Goal: Information Seeking & Learning: Check status

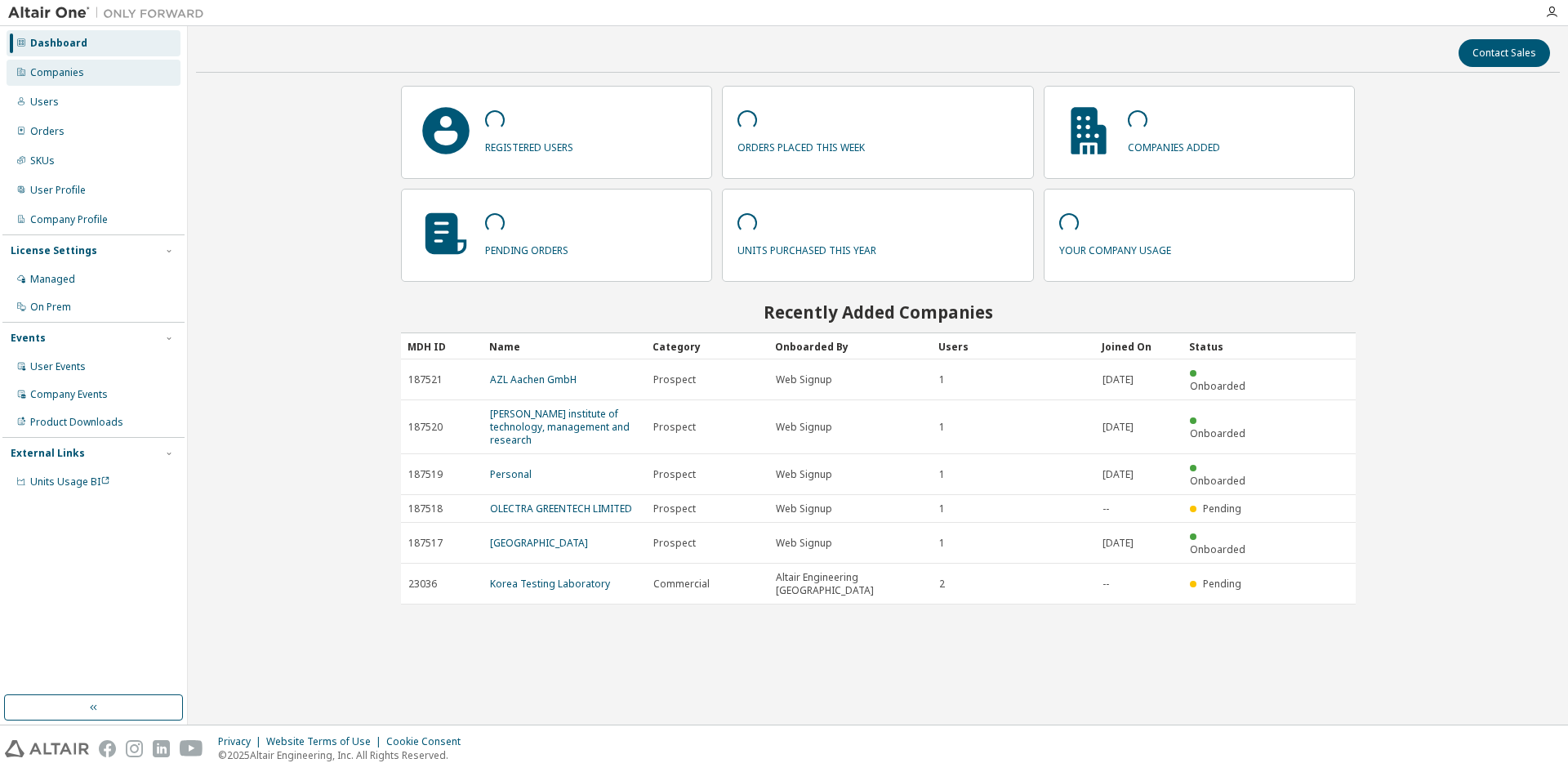
click at [73, 75] on div "Companies" at bounding box center [57, 73] width 54 height 13
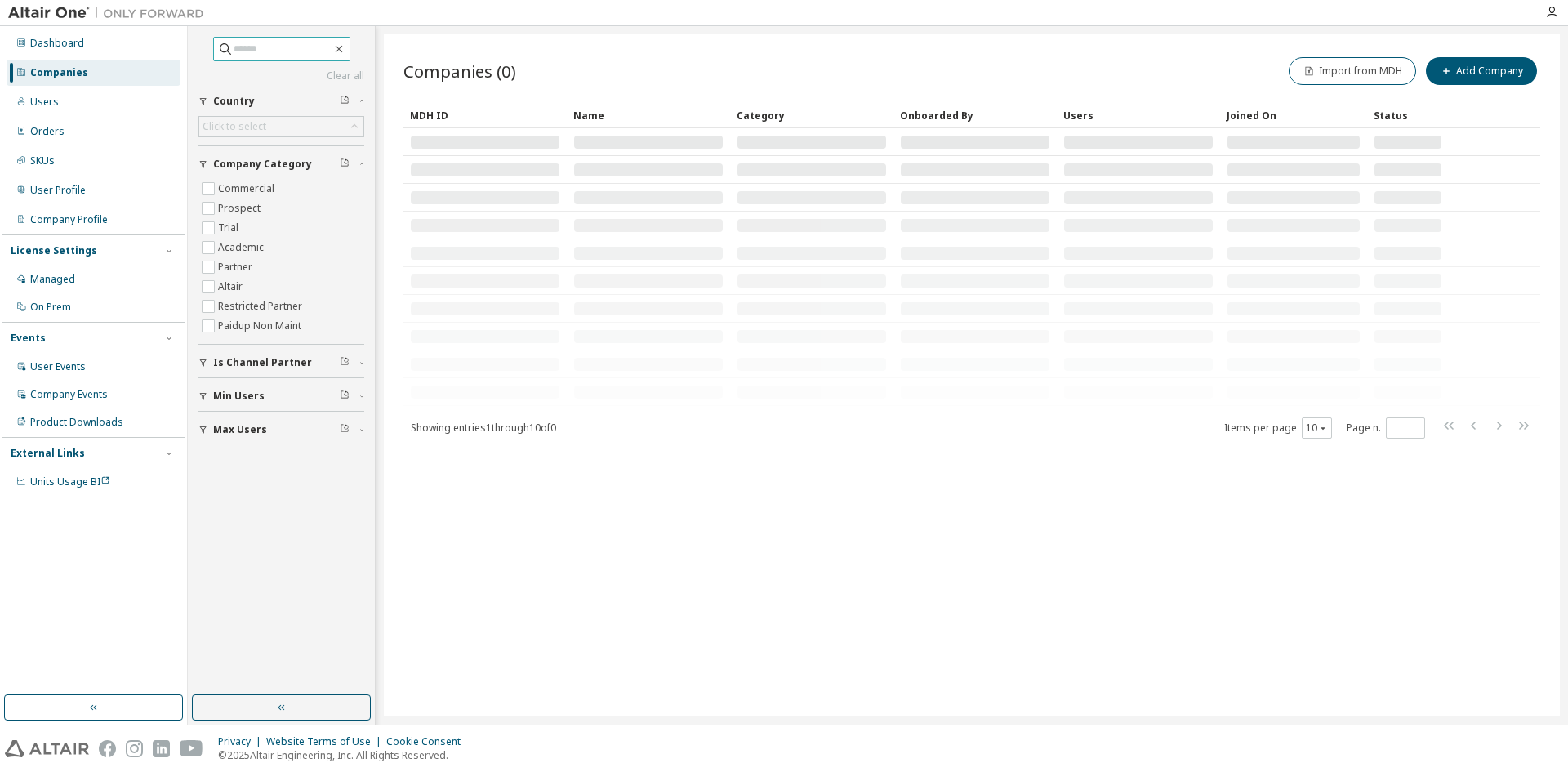
click at [234, 49] on input "text" at bounding box center [282, 49] width 98 height 17
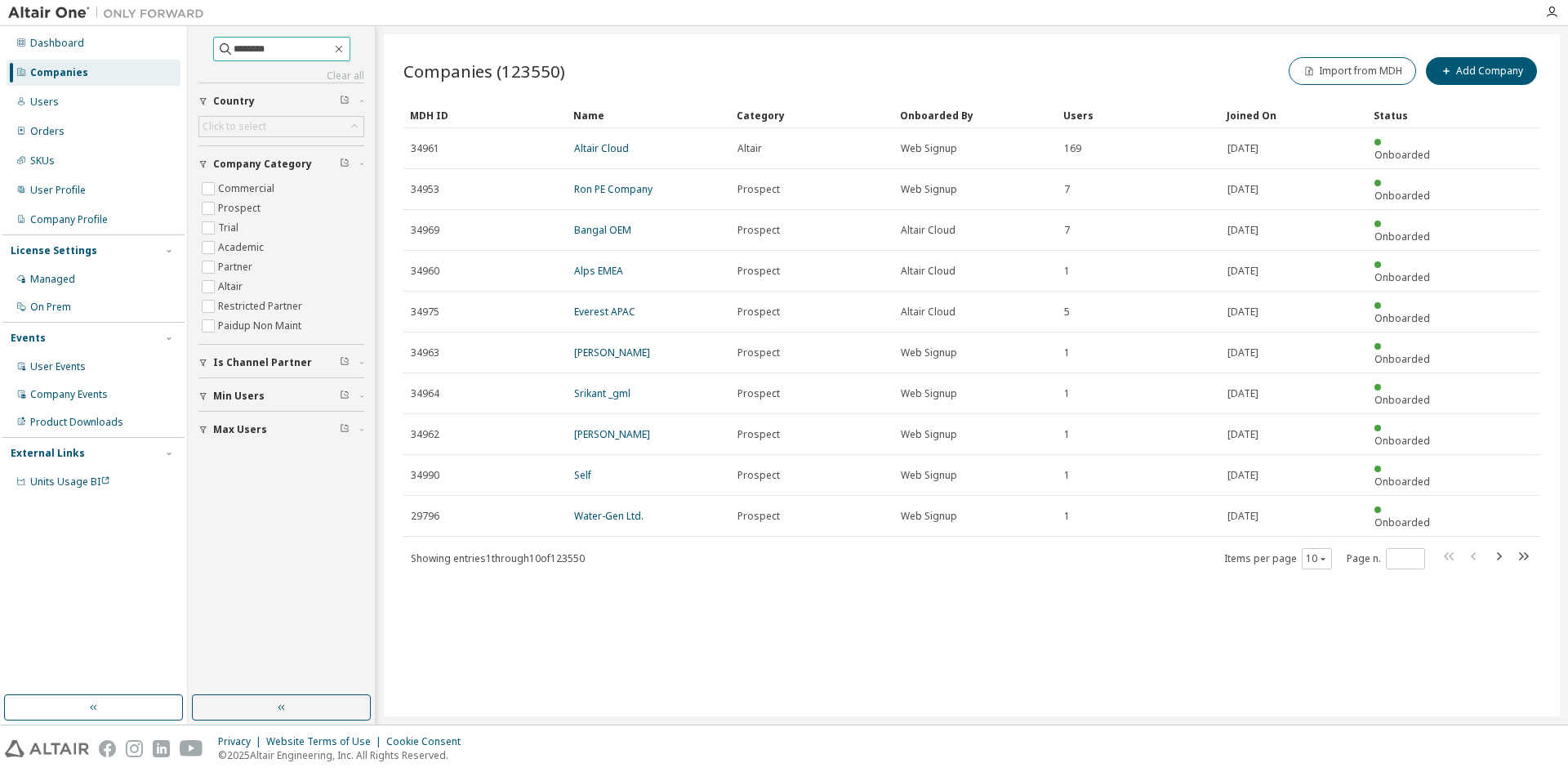
type input "********"
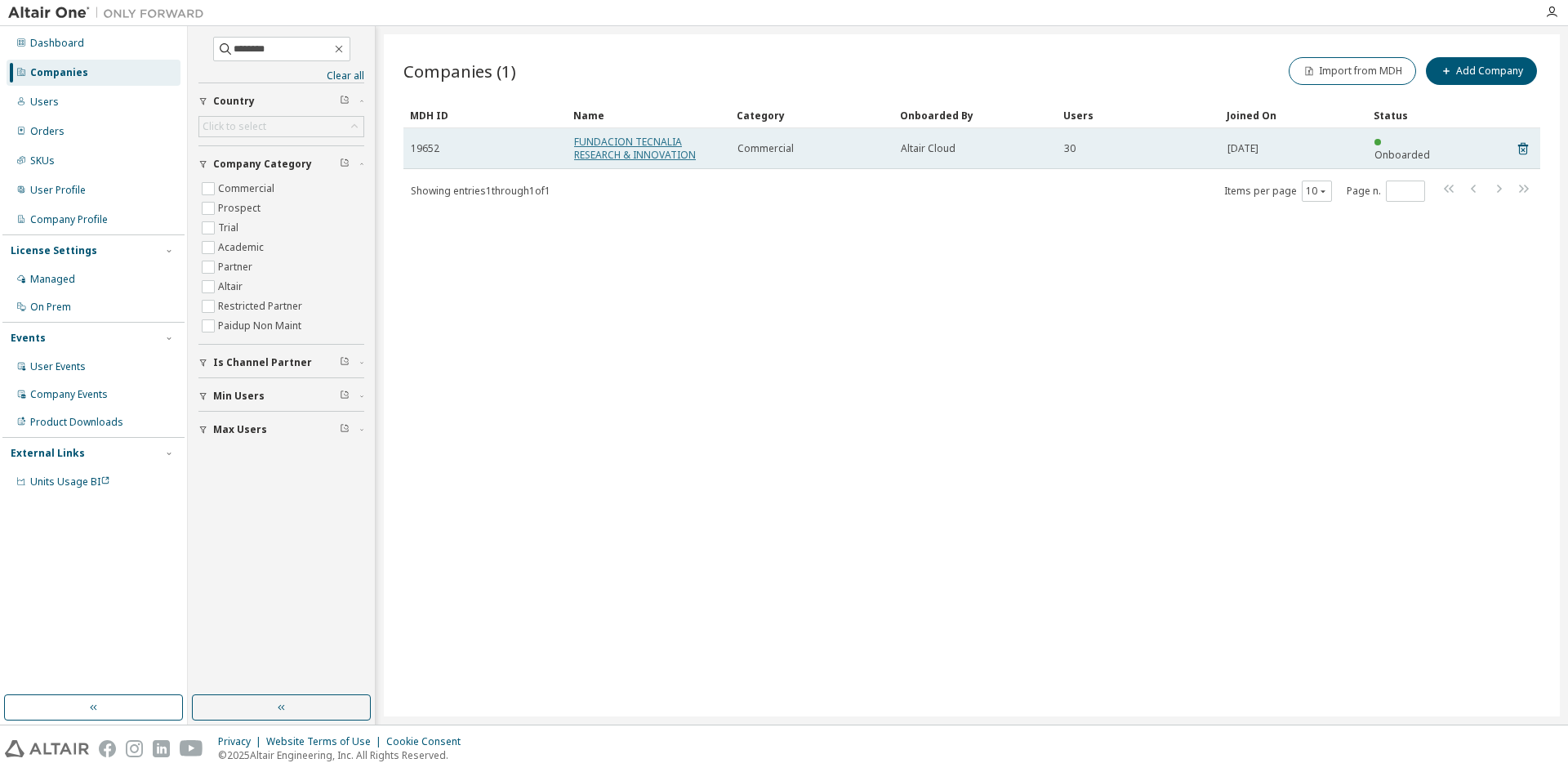
click at [645, 151] on link "FUNDACION TECNALIA RESEARCH & INNOVATION" at bounding box center [635, 148] width 122 height 27
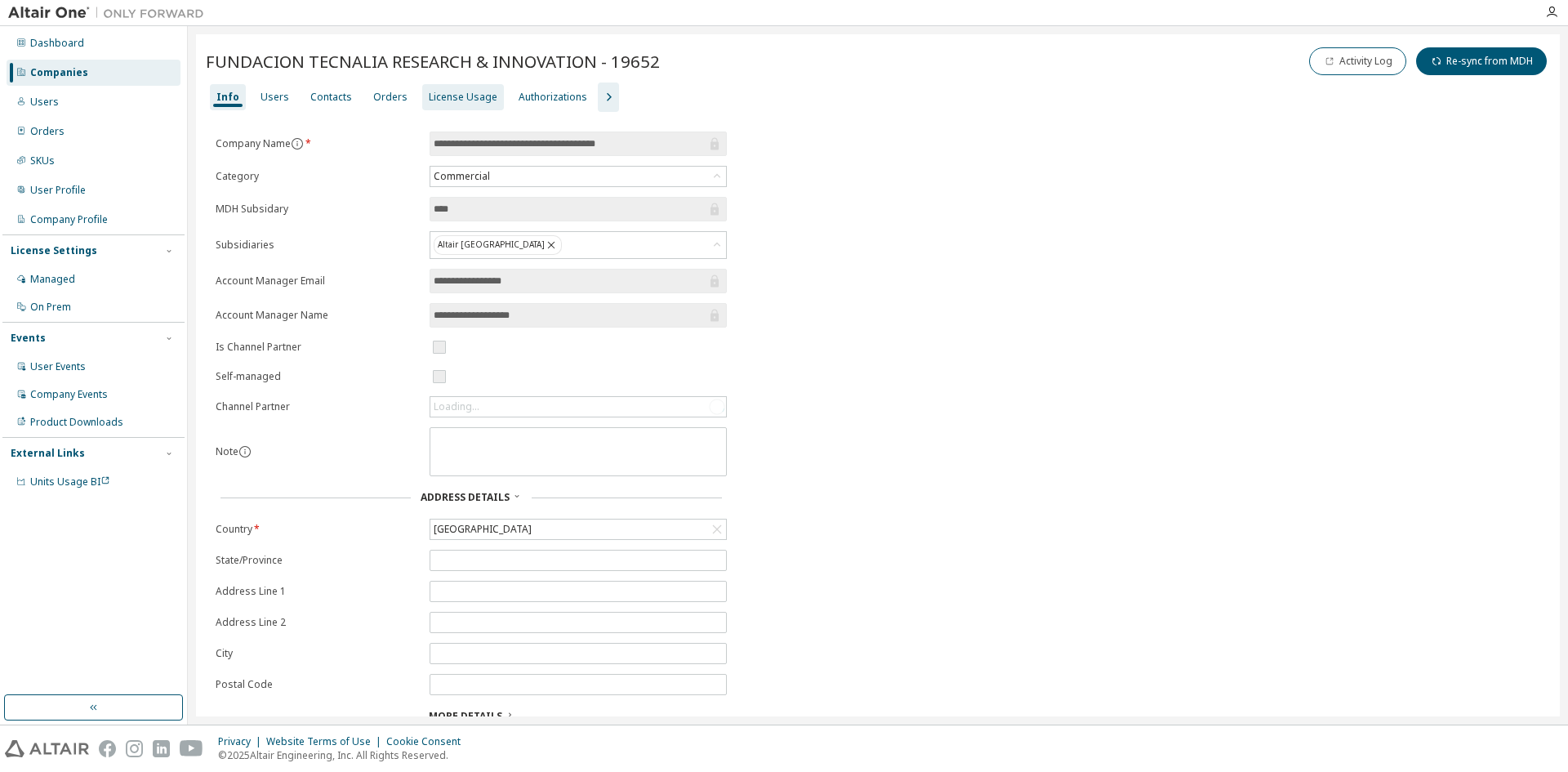
click at [459, 91] on div "License Usage" at bounding box center [463, 98] width 68 height 13
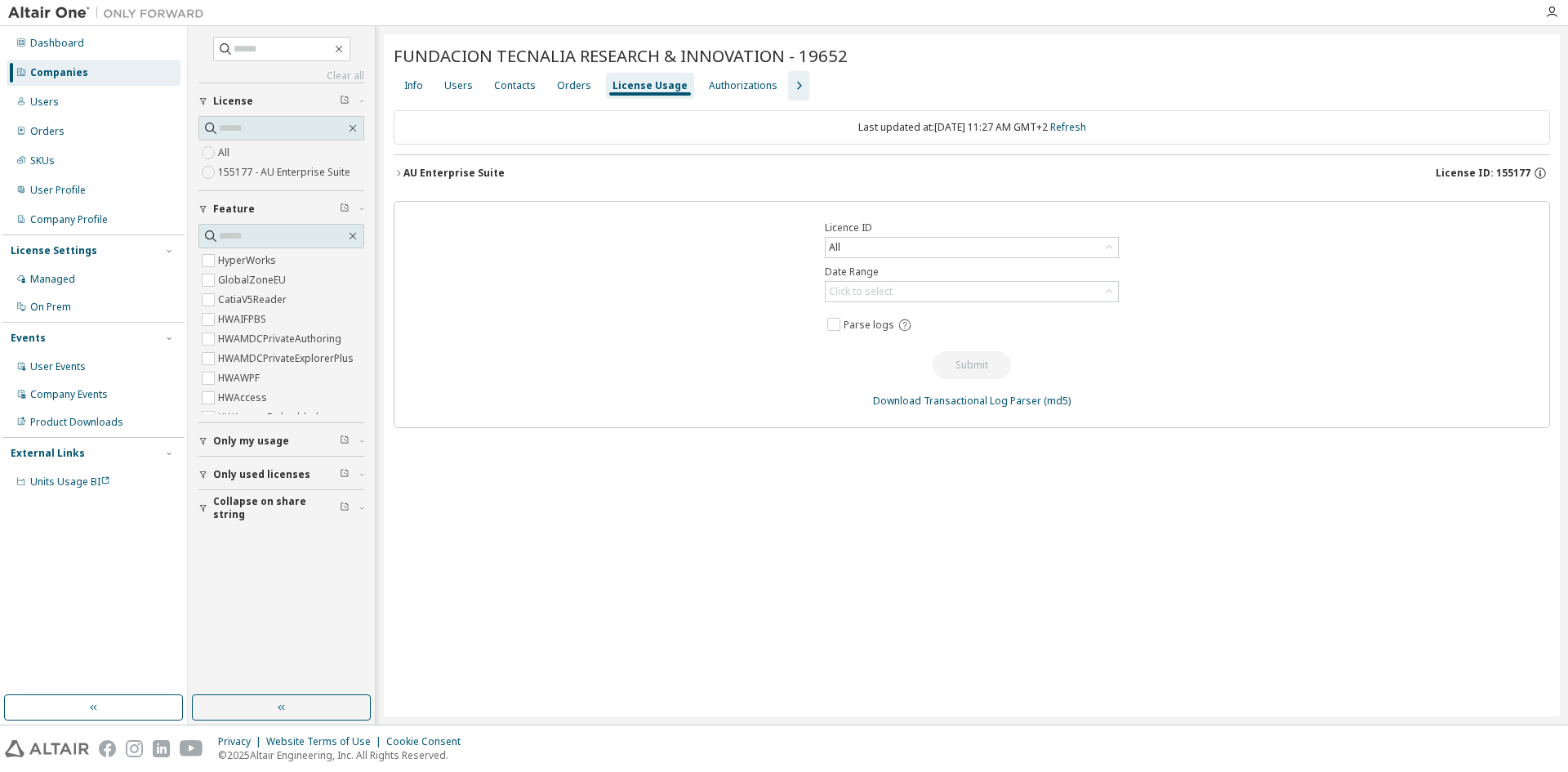
click at [434, 175] on div "AU Enterprise Suite" at bounding box center [454, 174] width 101 height 13
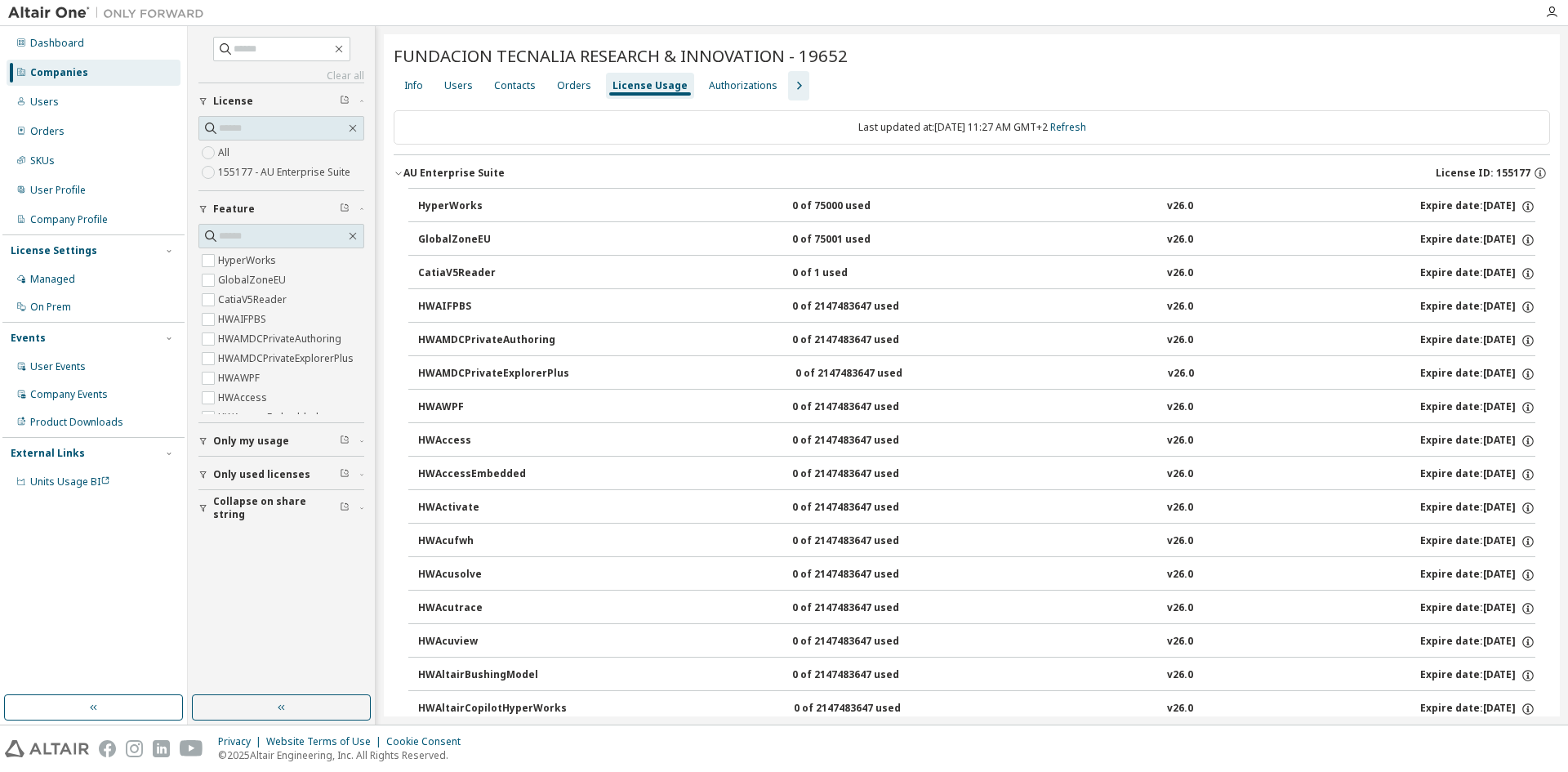
click at [461, 174] on div "AU Enterprise Suite" at bounding box center [454, 174] width 101 height 13
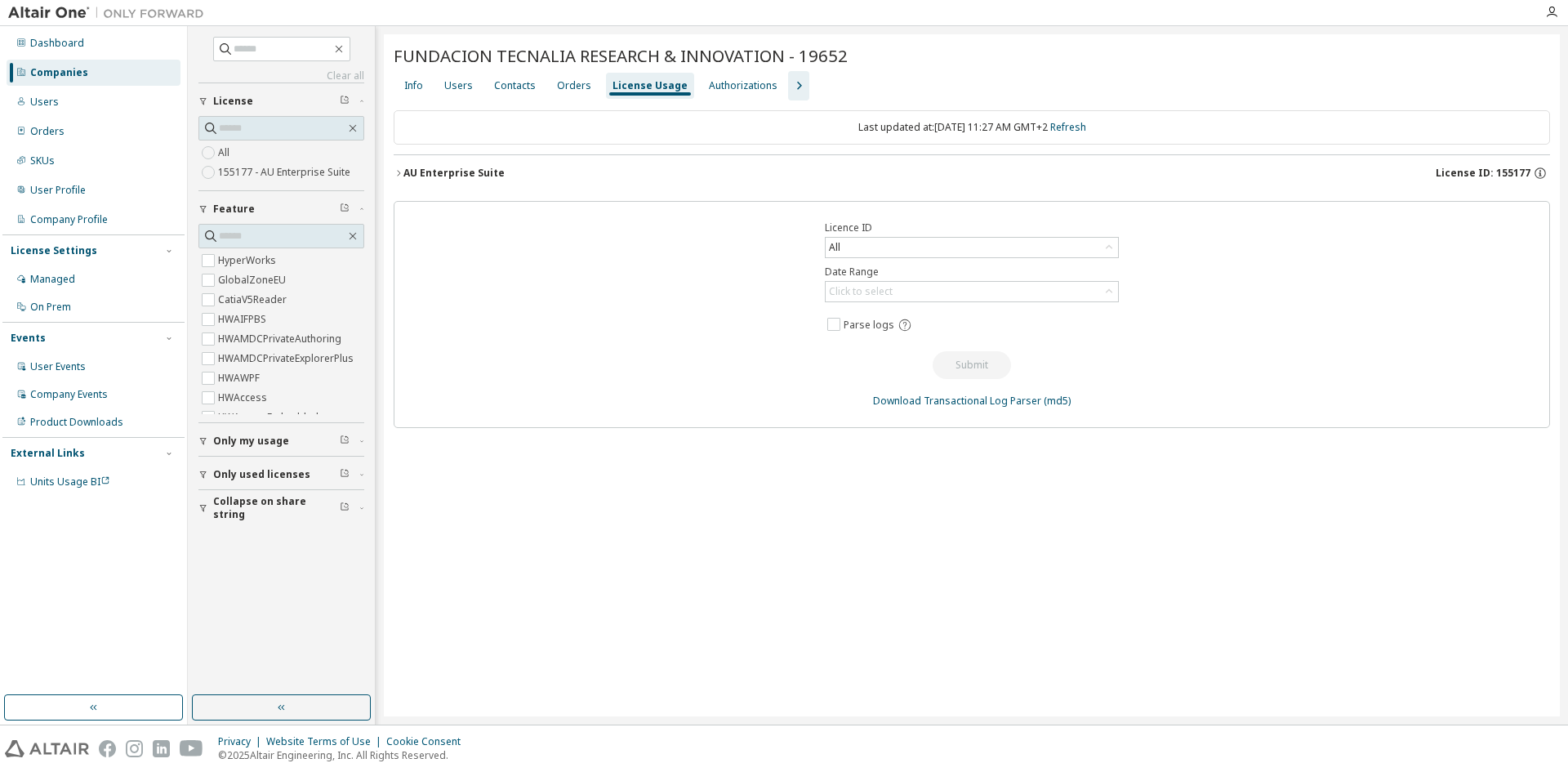
click at [121, 75] on div "Companies" at bounding box center [93, 72] width 174 height 26
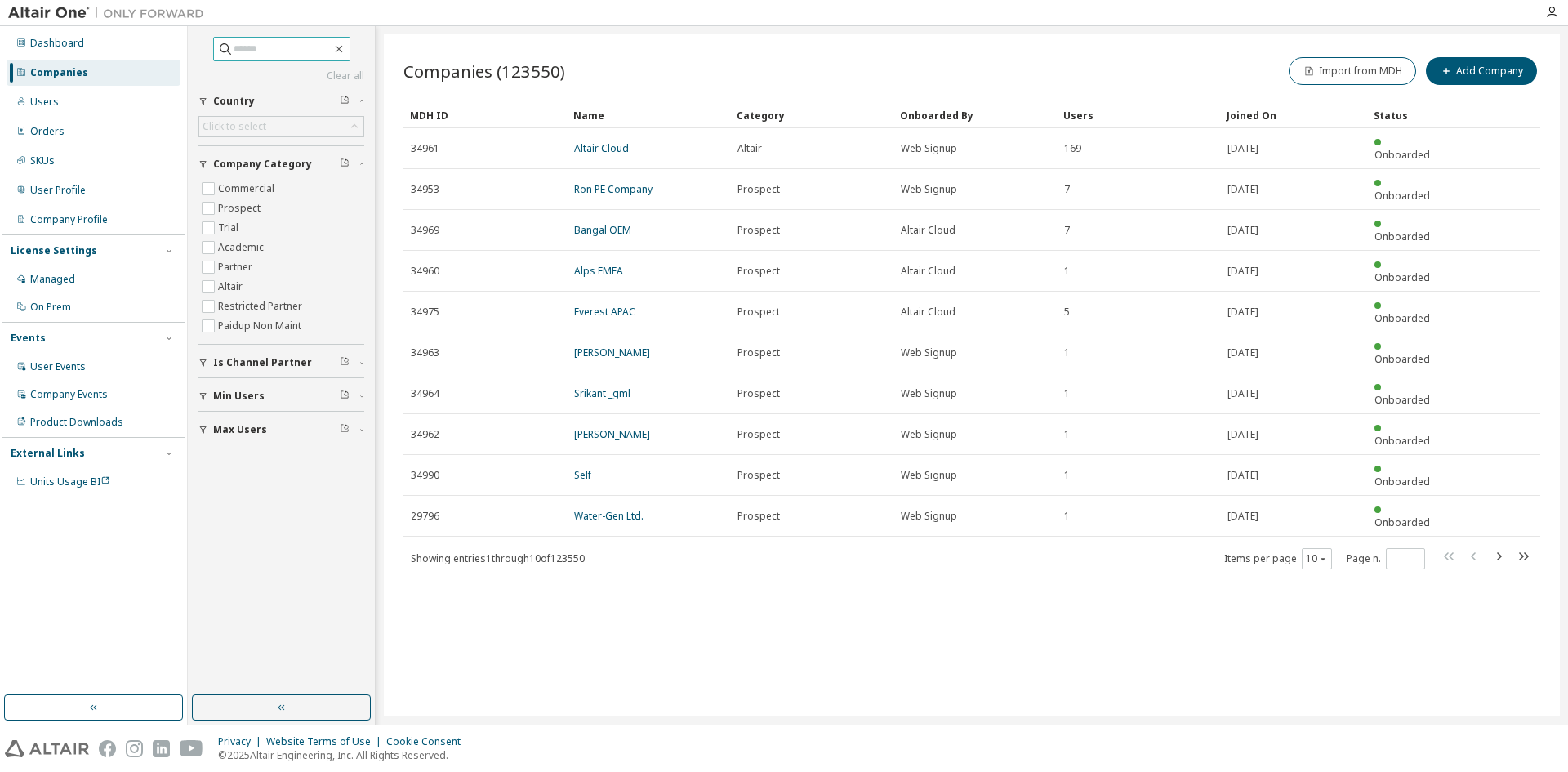
click at [275, 46] on input "text" at bounding box center [282, 49] width 98 height 17
type input "********"
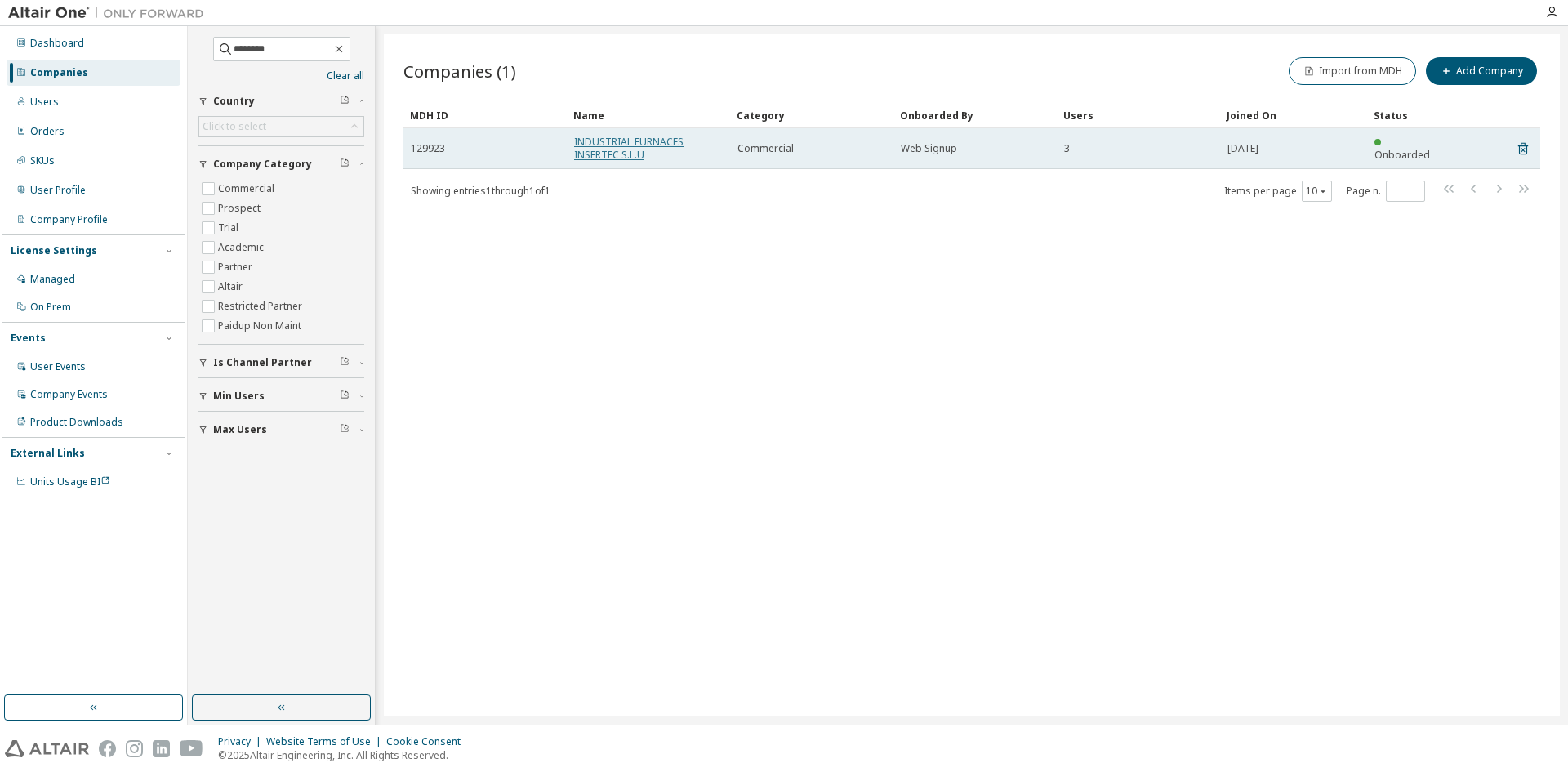
click at [640, 141] on link "INDUSTRIAL FURNACES INSERTEC S.L.U" at bounding box center [628, 148] width 109 height 27
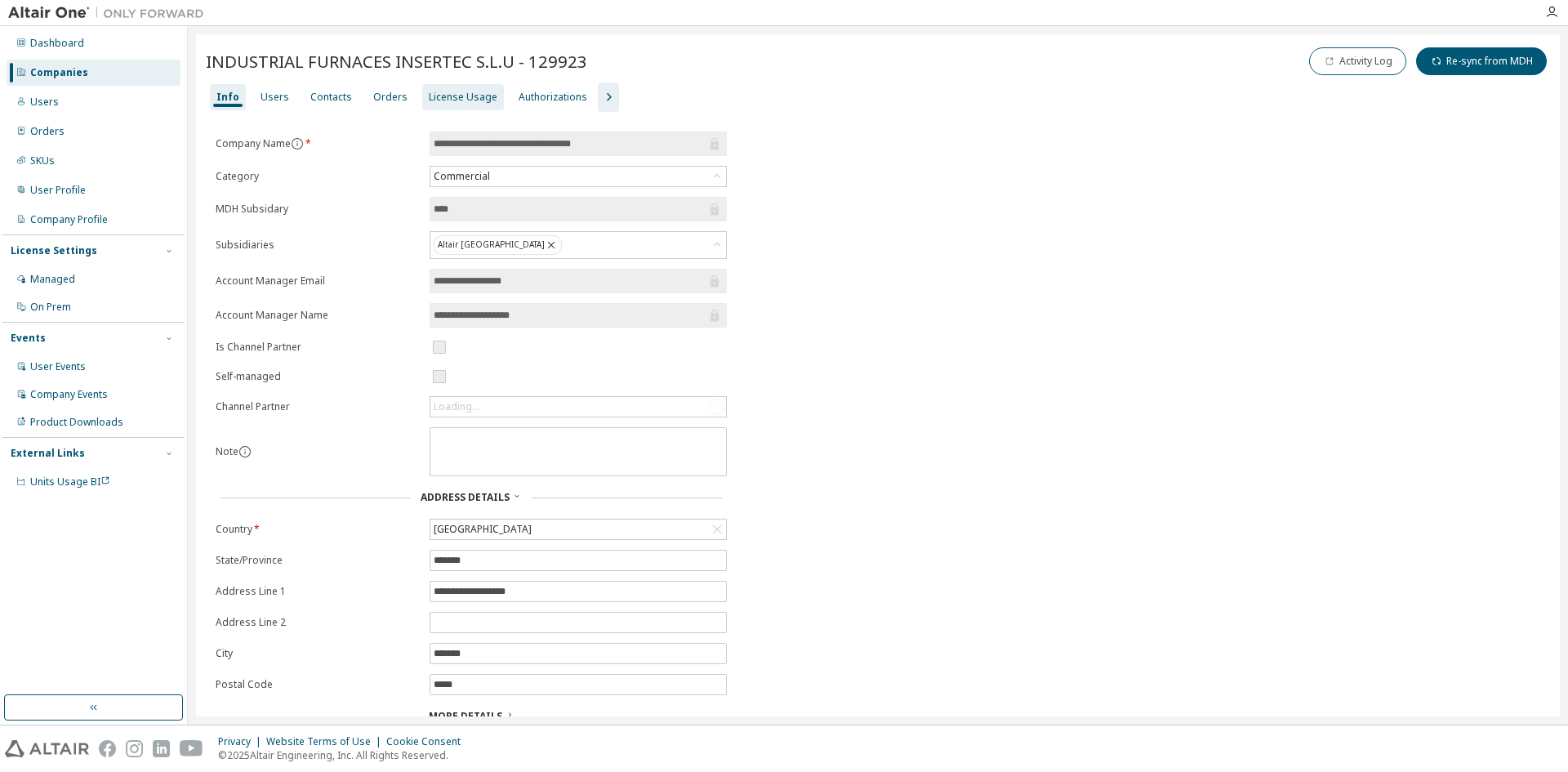
click at [439, 88] on div "License Usage" at bounding box center [463, 97] width 82 height 26
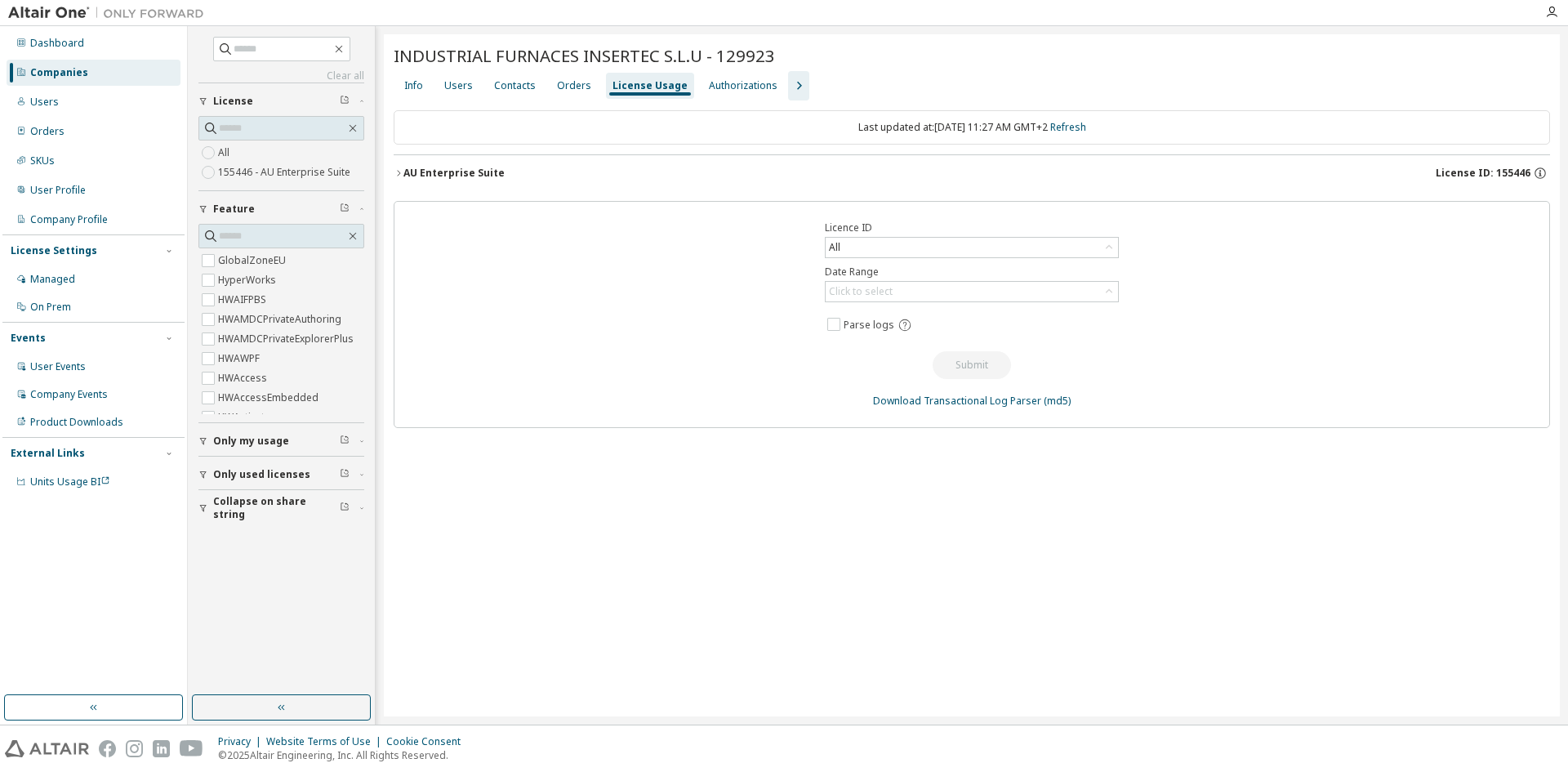
click at [442, 179] on div "AU Enterprise Suite" at bounding box center [454, 174] width 101 height 13
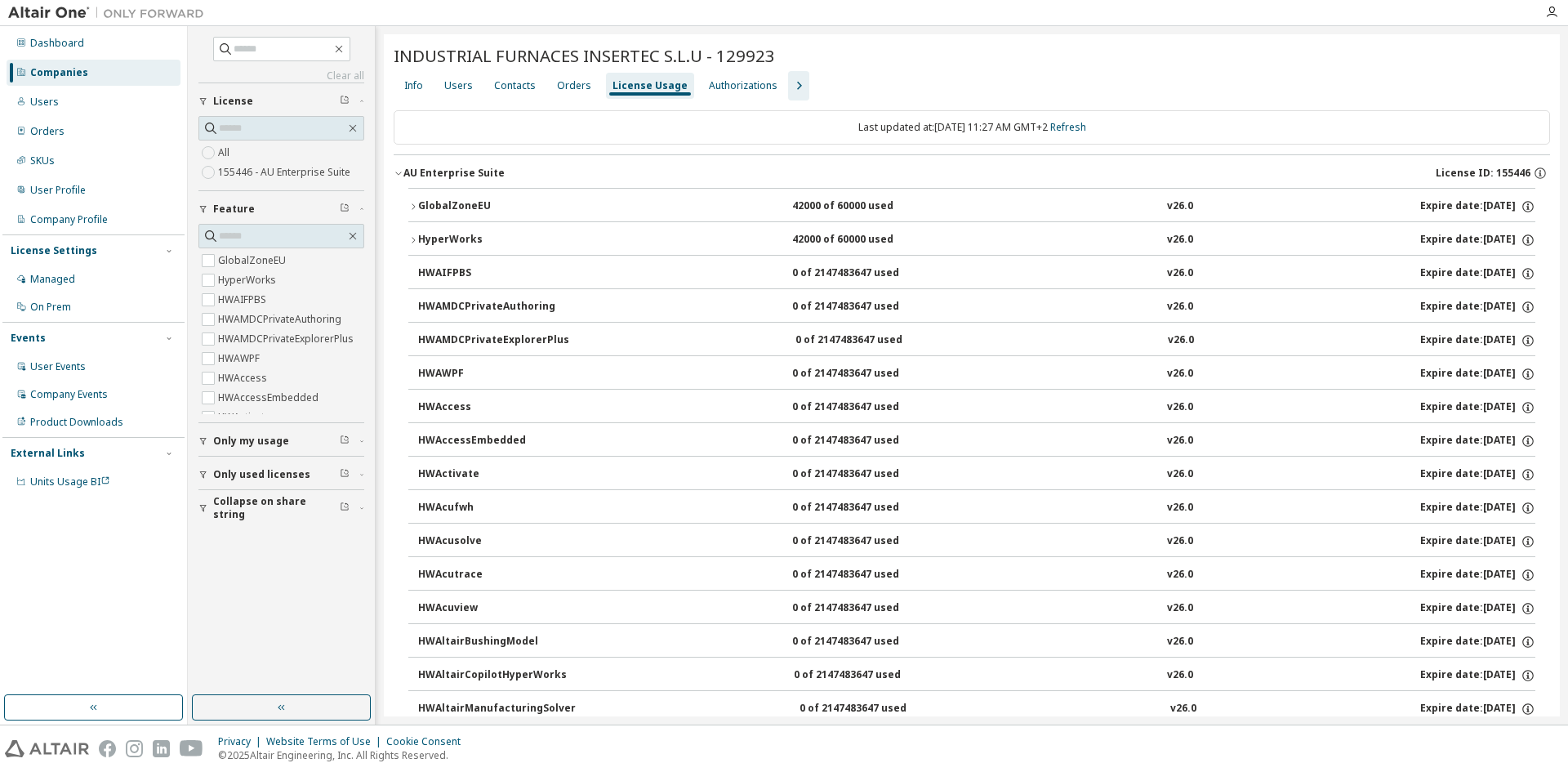
click at [453, 207] on div "GlobalZoneEU" at bounding box center [492, 207] width 147 height 15
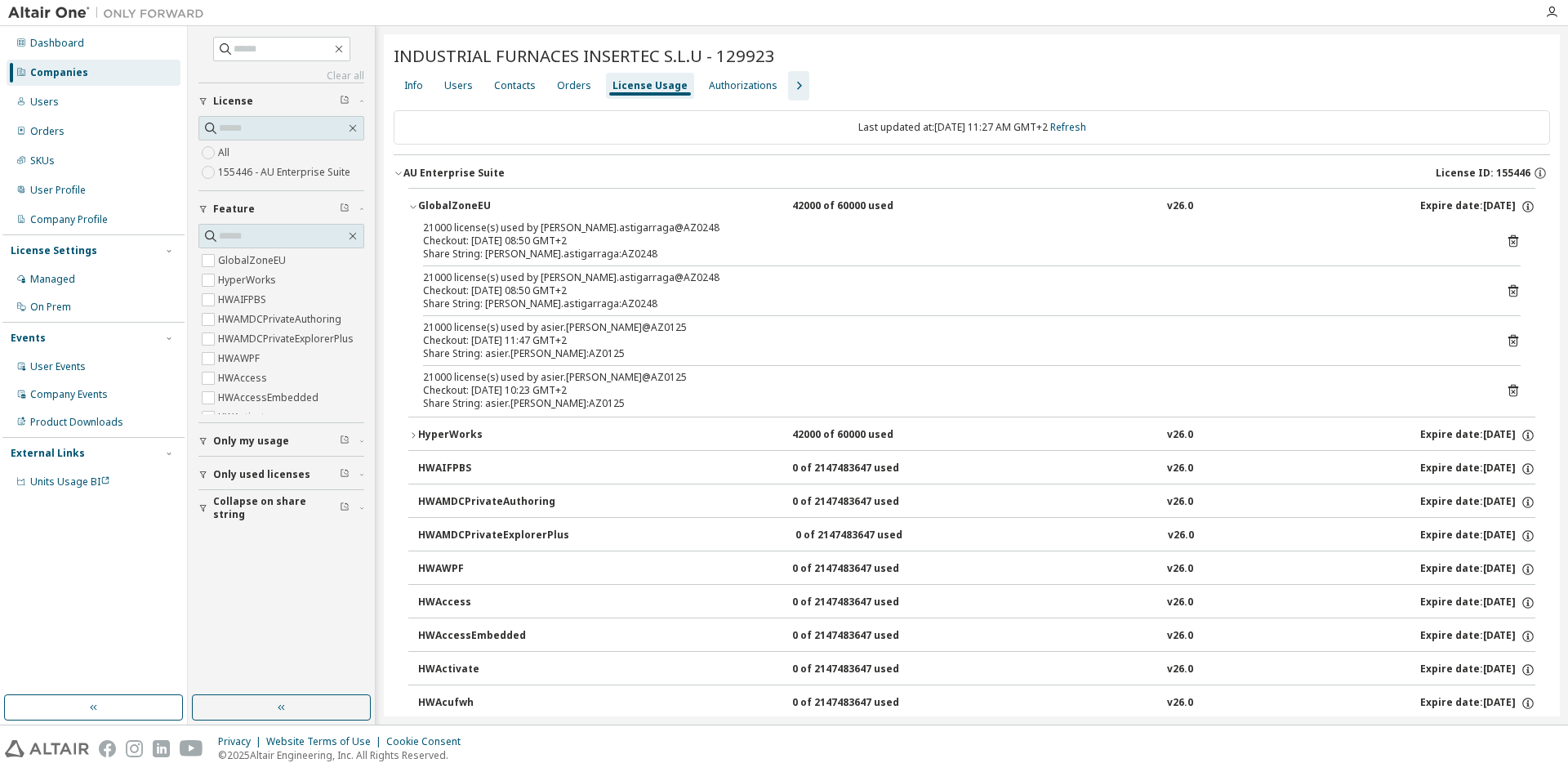
drag, startPoint x: 453, startPoint y: 204, endPoint x: 449, endPoint y: 224, distance: 20.4
click at [449, 224] on div "GlobalZoneEU 42000 of 60000 used v26.0 Expire date: 2026-04-16 21000 license(s)…" at bounding box center [971, 302] width 1127 height 229
click at [446, 211] on div "GlobalZoneEU" at bounding box center [492, 207] width 147 height 15
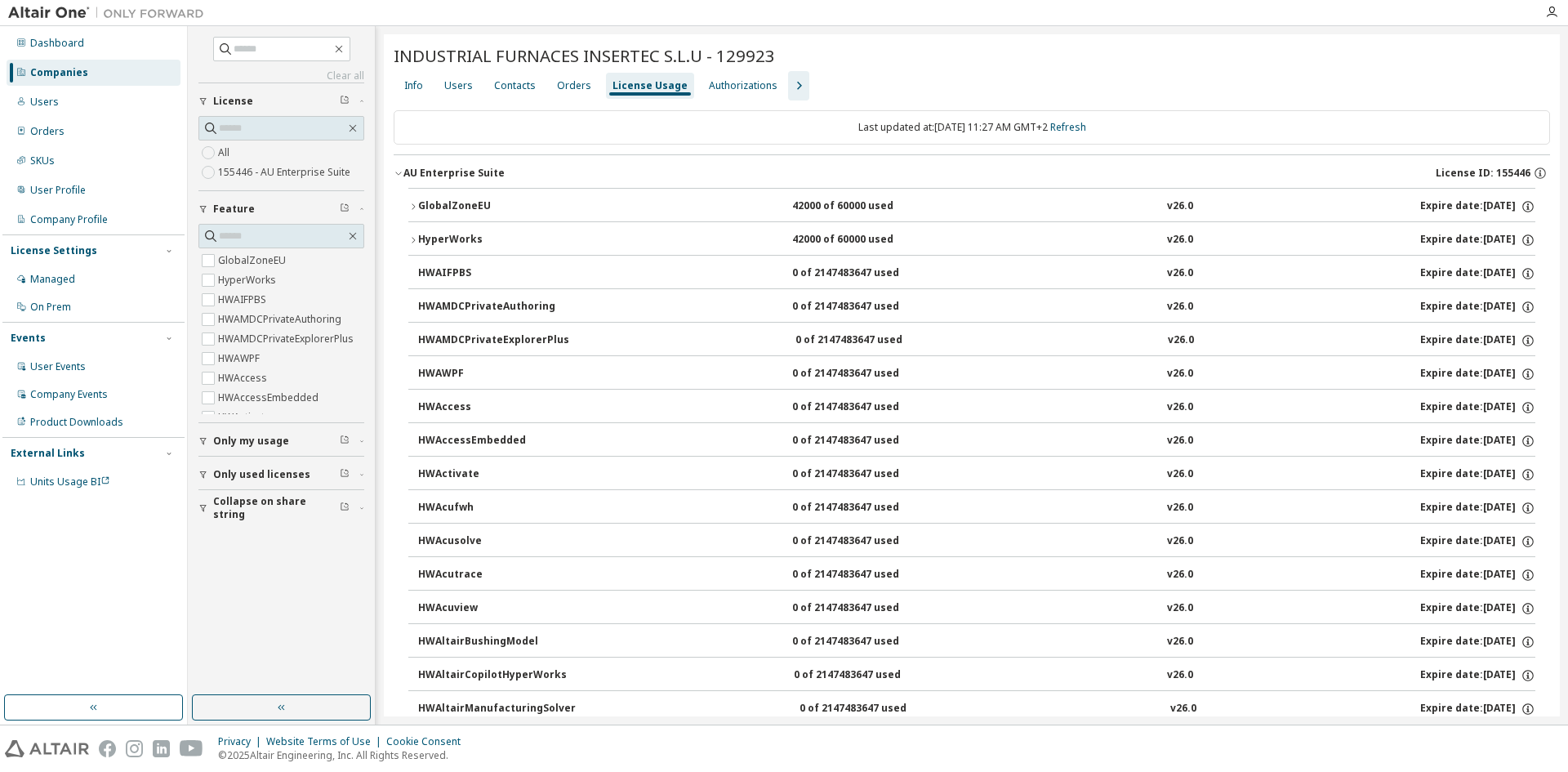
click at [462, 243] on div "HyperWorks" at bounding box center [492, 240] width 147 height 15
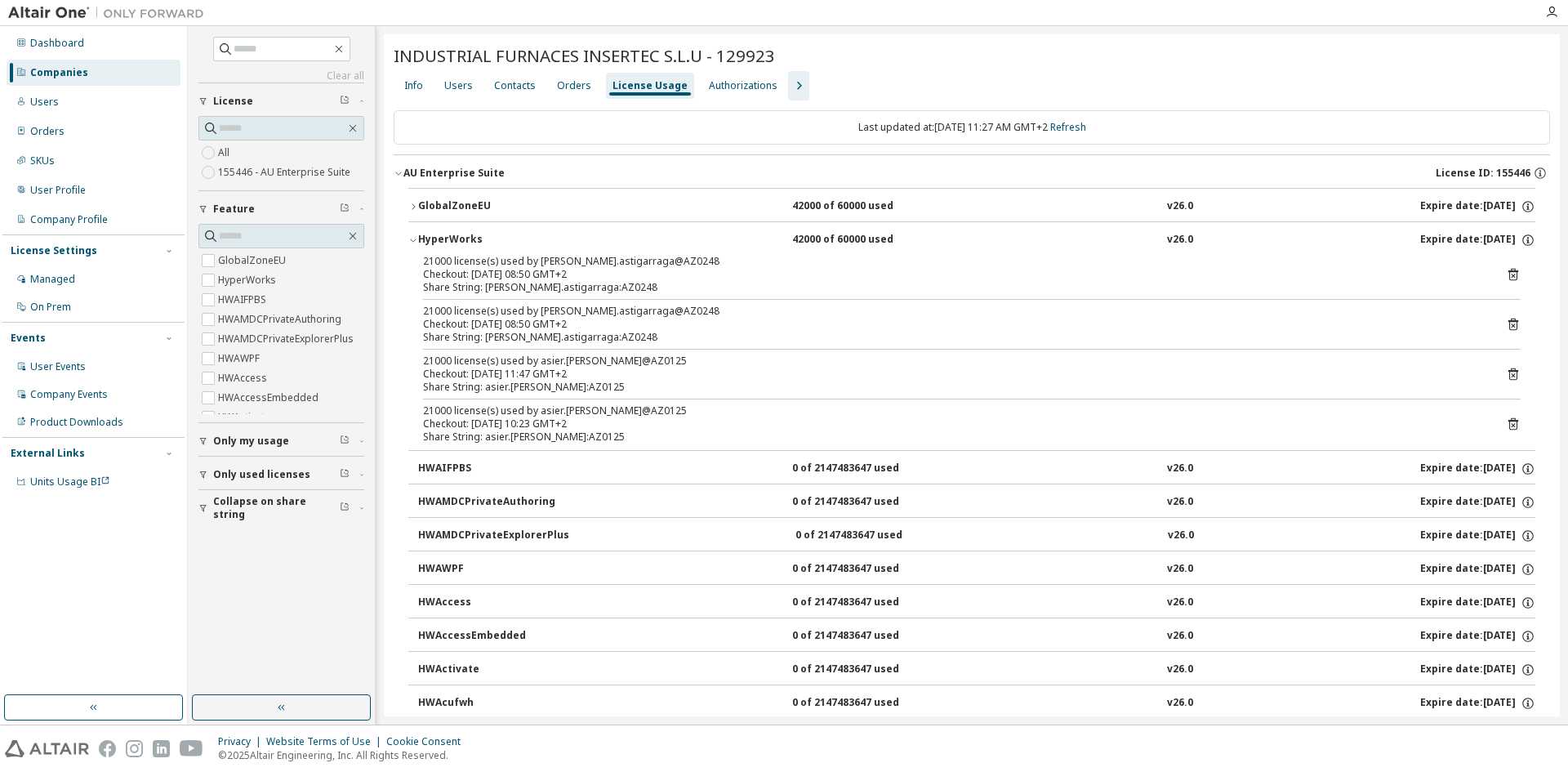
click at [463, 239] on div "HyperWorks" at bounding box center [492, 240] width 147 height 15
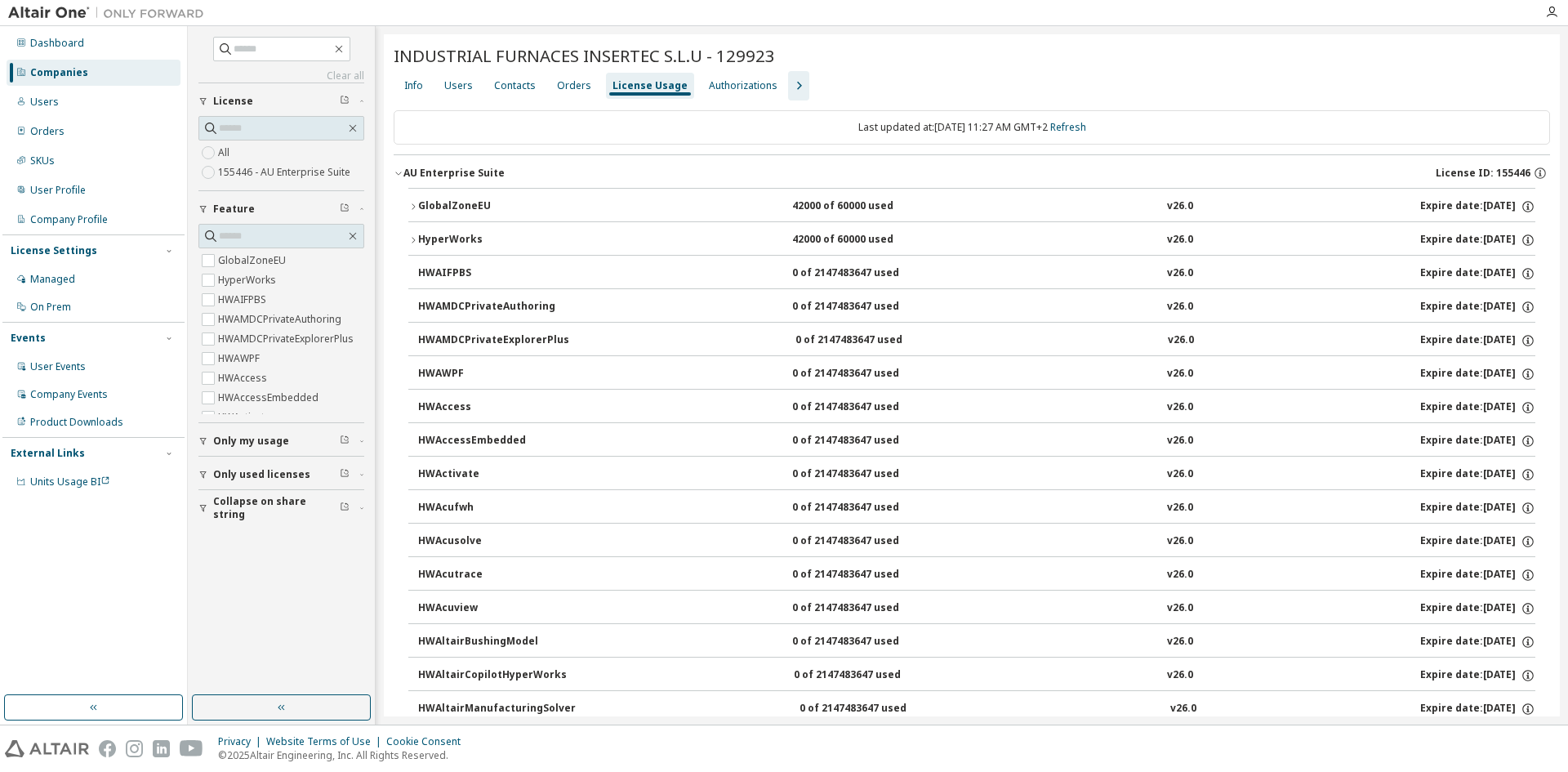
click at [463, 173] on div "AU Enterprise Suite" at bounding box center [454, 174] width 101 height 13
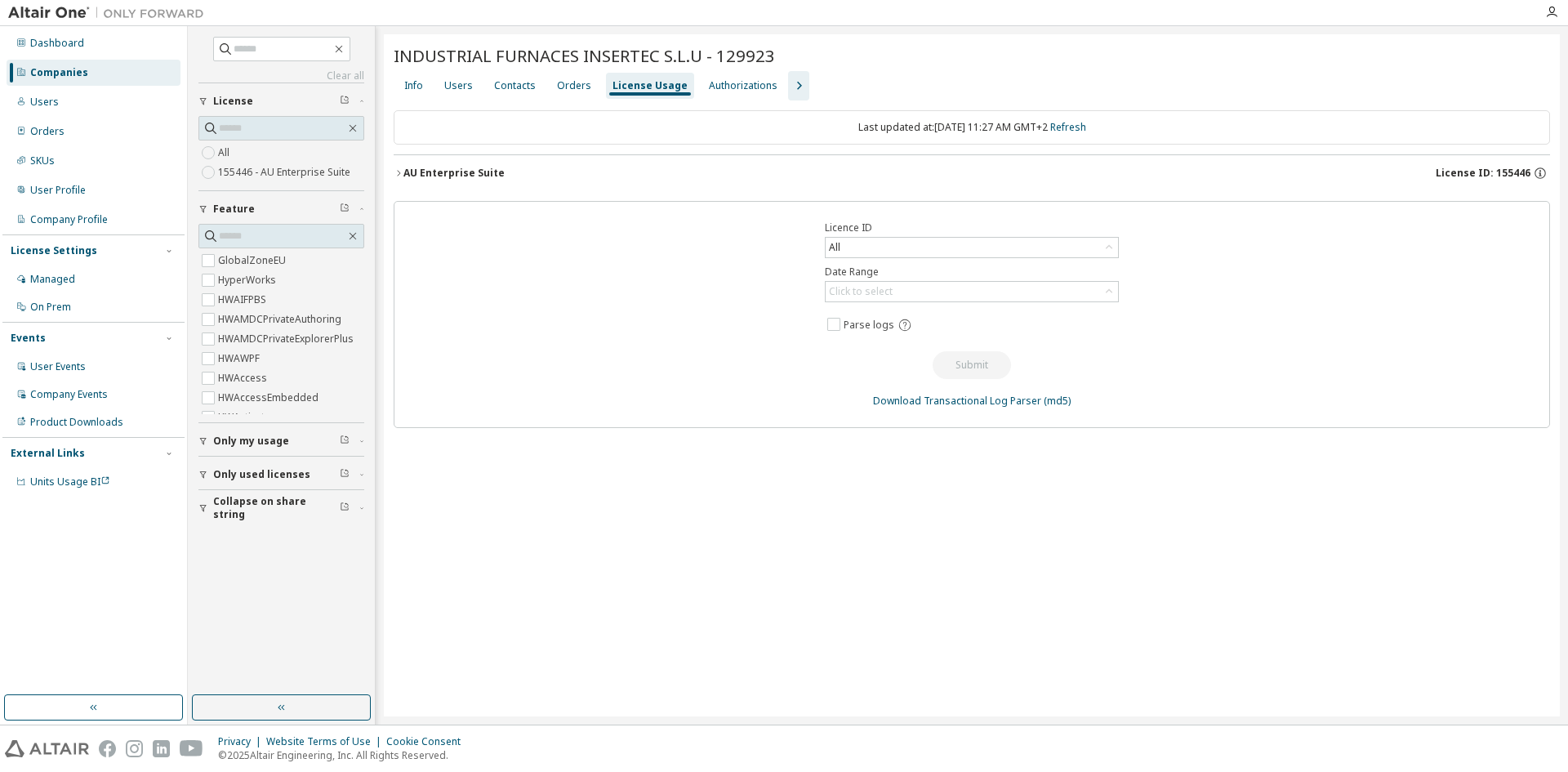
click at [463, 173] on div "AU Enterprise Suite" at bounding box center [454, 174] width 101 height 13
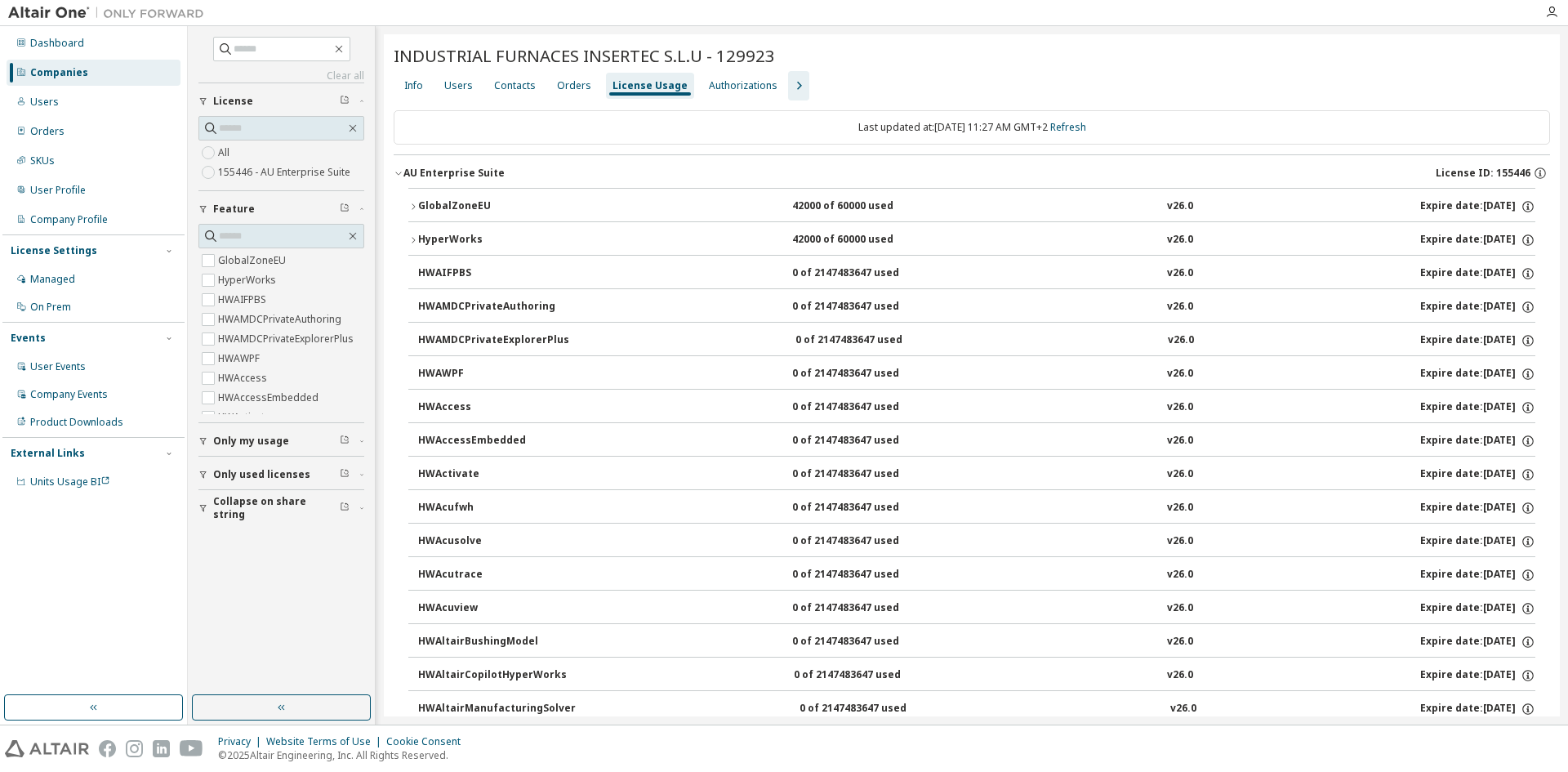
click at [457, 212] on div "GlobalZoneEU" at bounding box center [492, 207] width 147 height 15
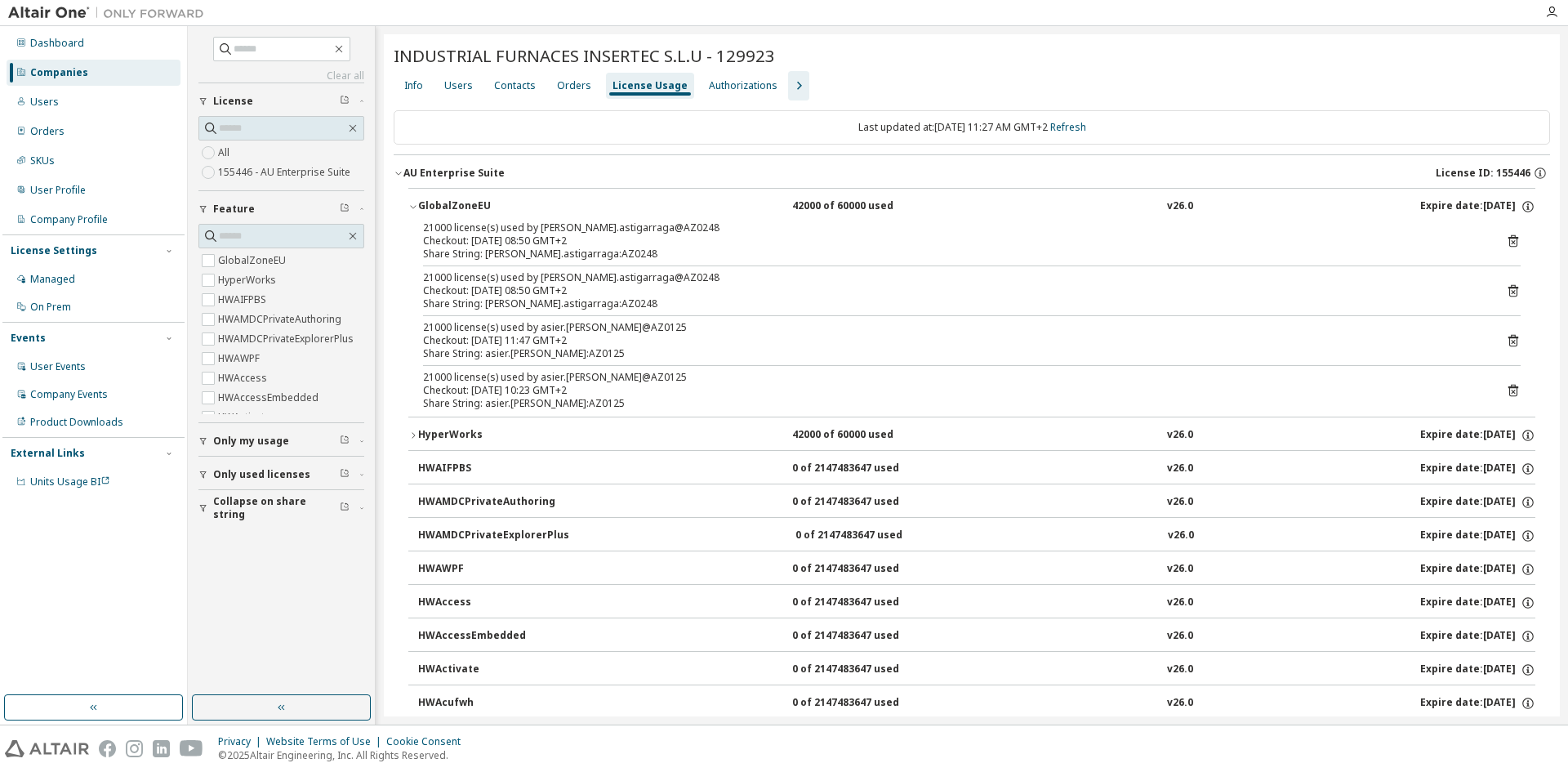
click at [457, 205] on div "GlobalZoneEU" at bounding box center [492, 207] width 147 height 15
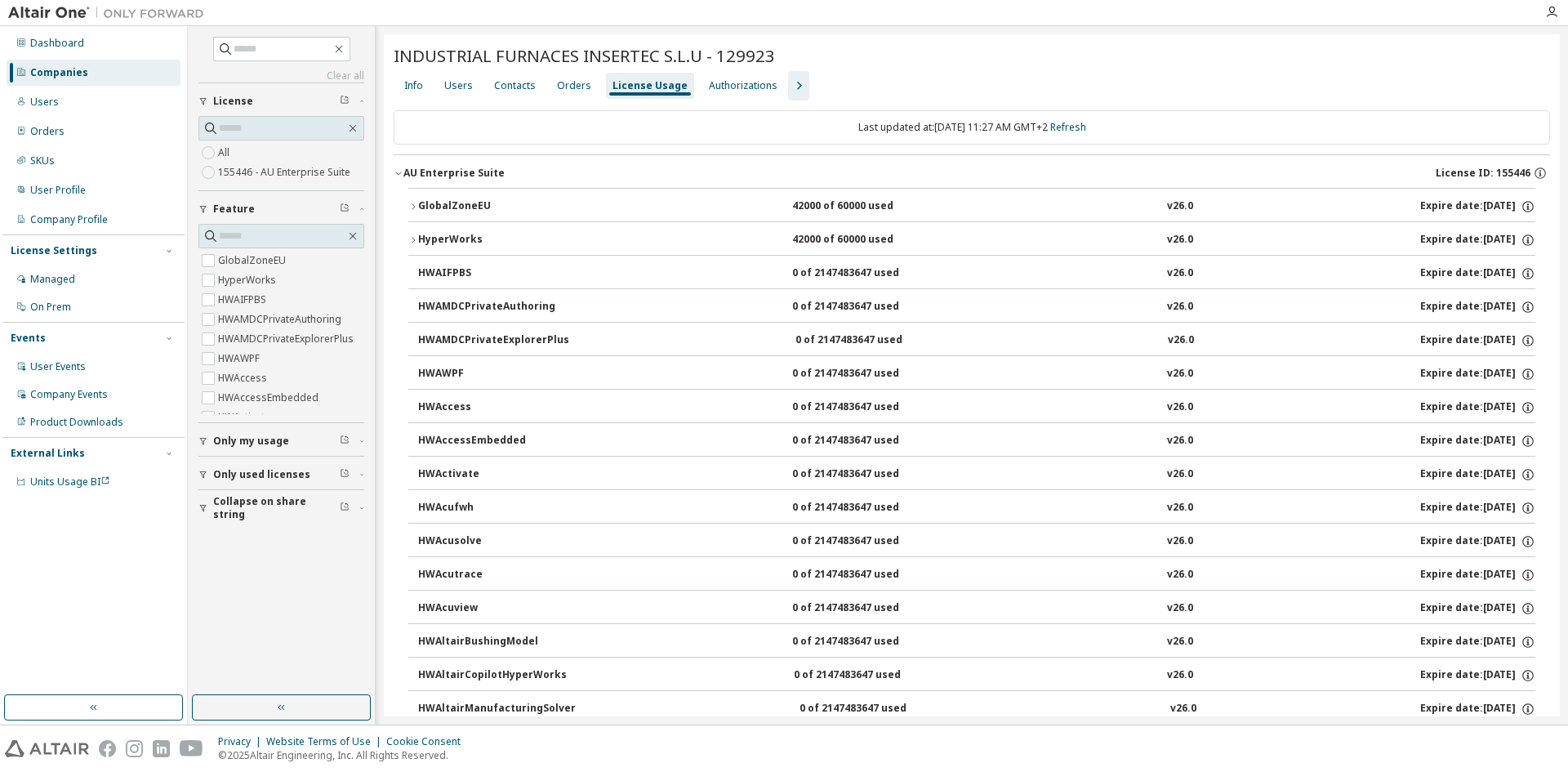
click at [451, 244] on div "HyperWorks" at bounding box center [492, 240] width 147 height 15
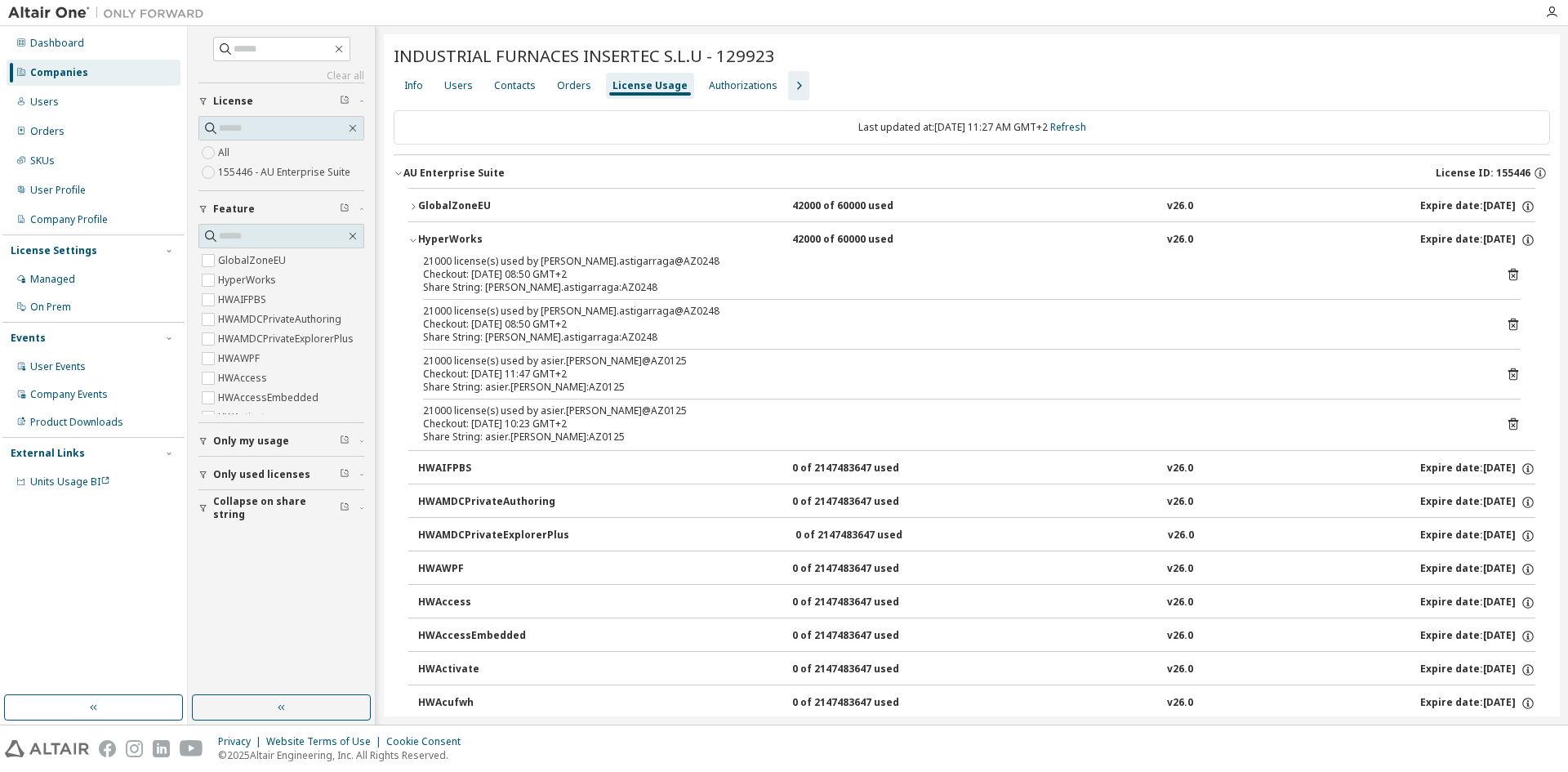
click at [450, 240] on div "HyperWorks" at bounding box center [492, 240] width 147 height 15
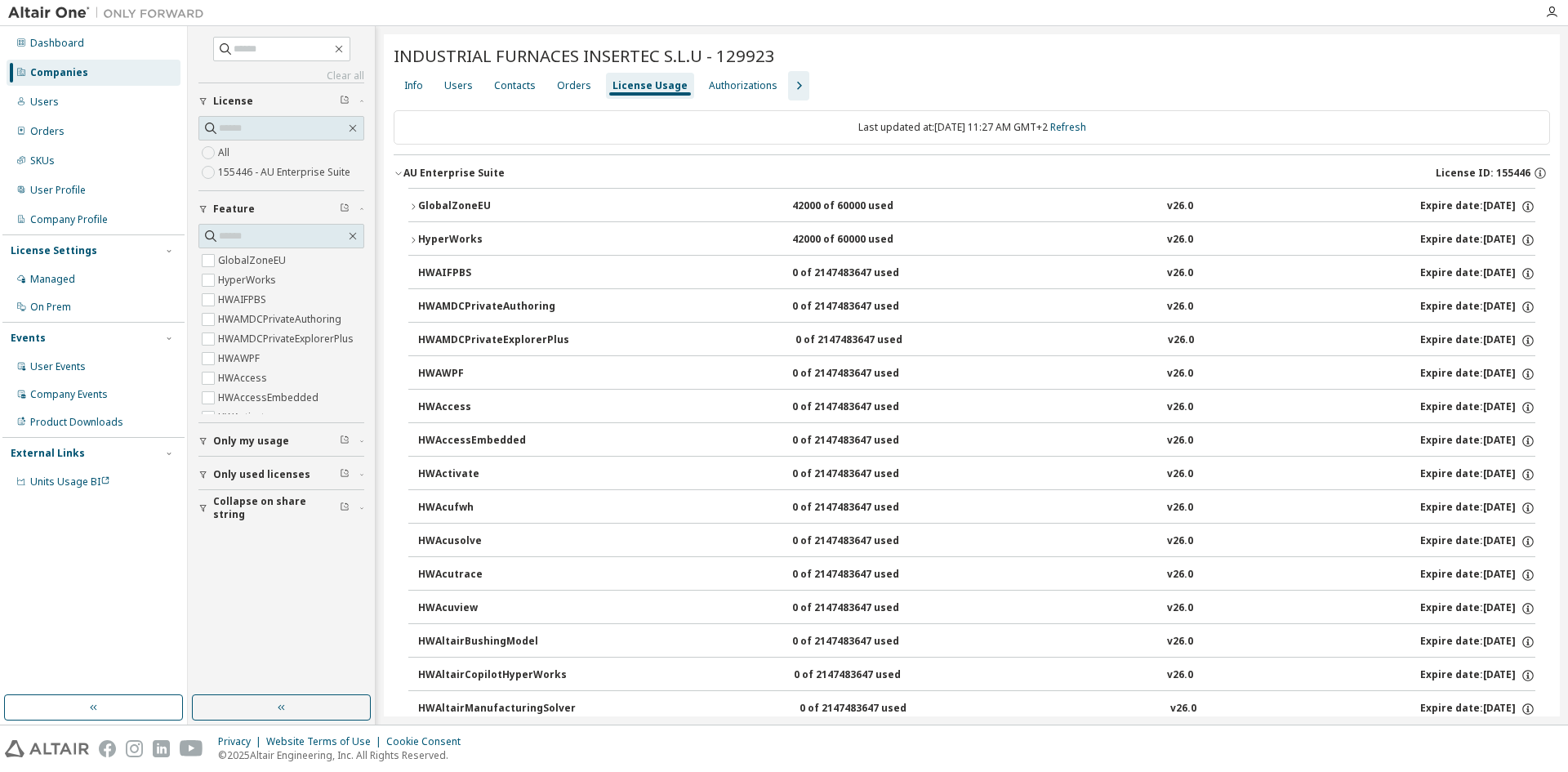
click at [789, 87] on icon "button" at bounding box center [798, 85] width 19 height 19
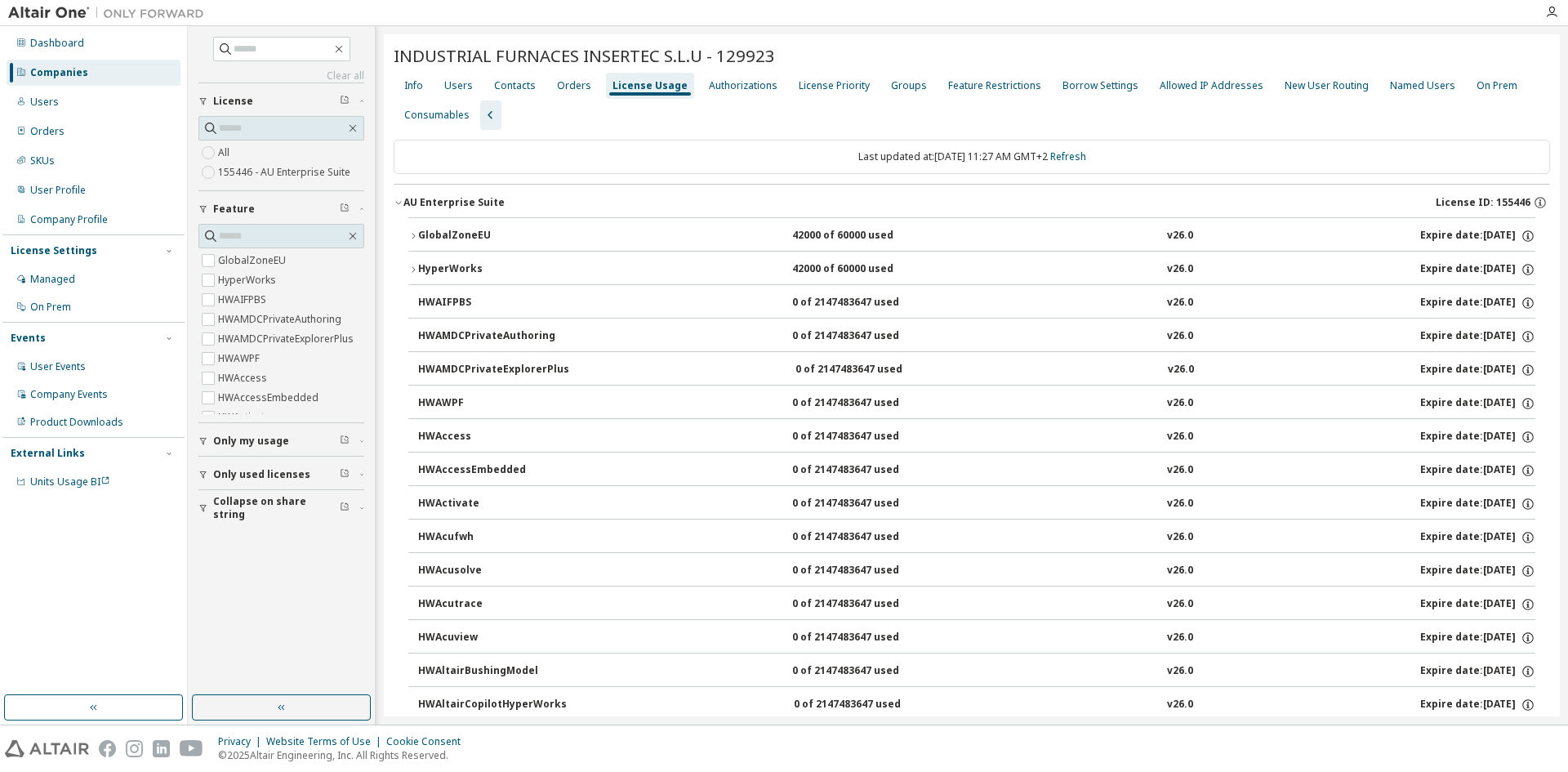
click at [65, 19] on img at bounding box center [110, 13] width 204 height 17
click at [58, 3] on div at bounding box center [106, 13] width 212 height 25
click at [426, 80] on div "Info" at bounding box center [414, 85] width 32 height 26
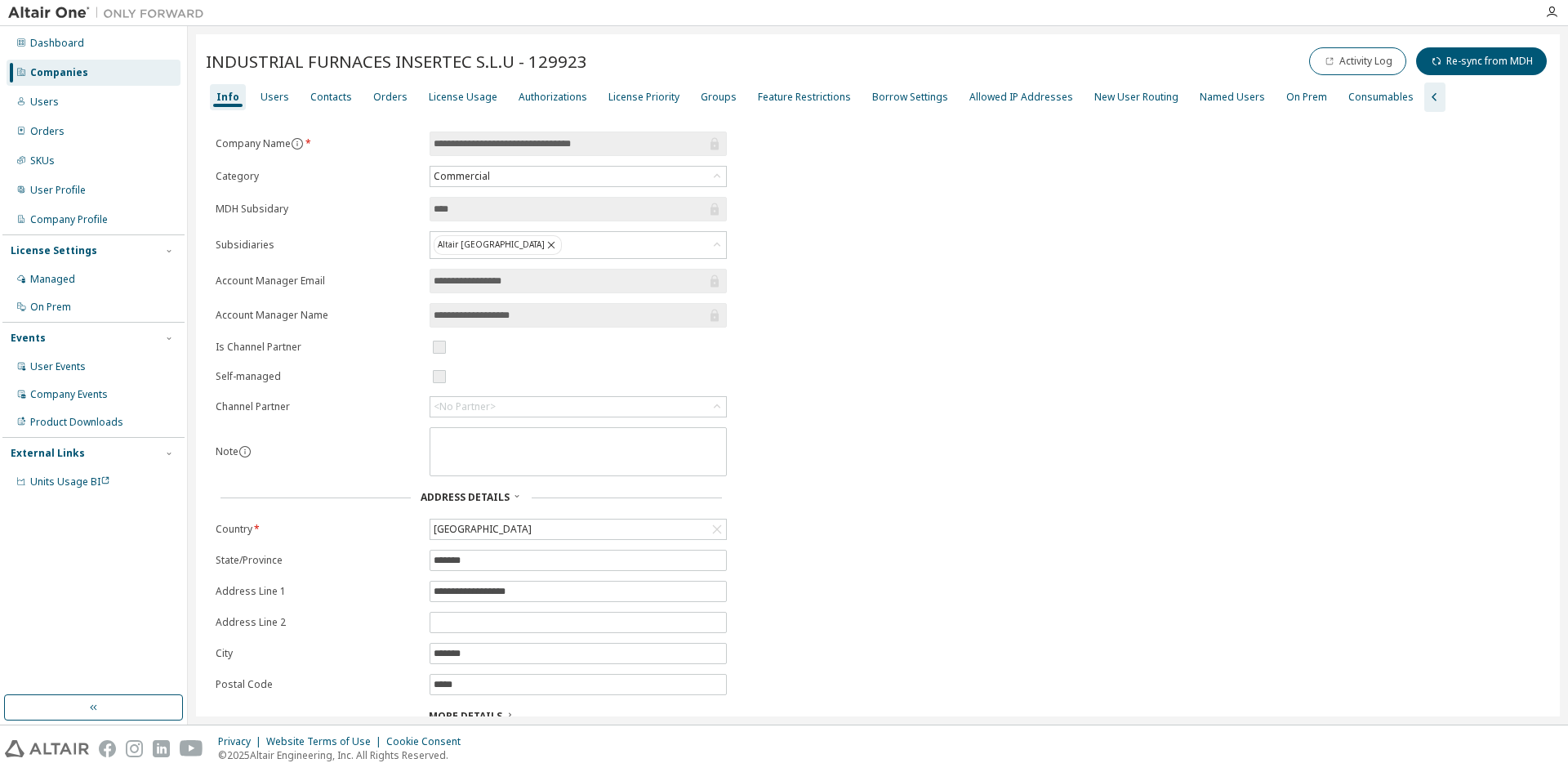
click at [262, 51] on span "INDUSTRIAL FURNACES INSERTEC S.L.U - 129923" at bounding box center [396, 61] width 381 height 23
click at [66, 7] on img at bounding box center [110, 13] width 204 height 17
click at [101, 67] on div "Companies" at bounding box center [93, 72] width 174 height 26
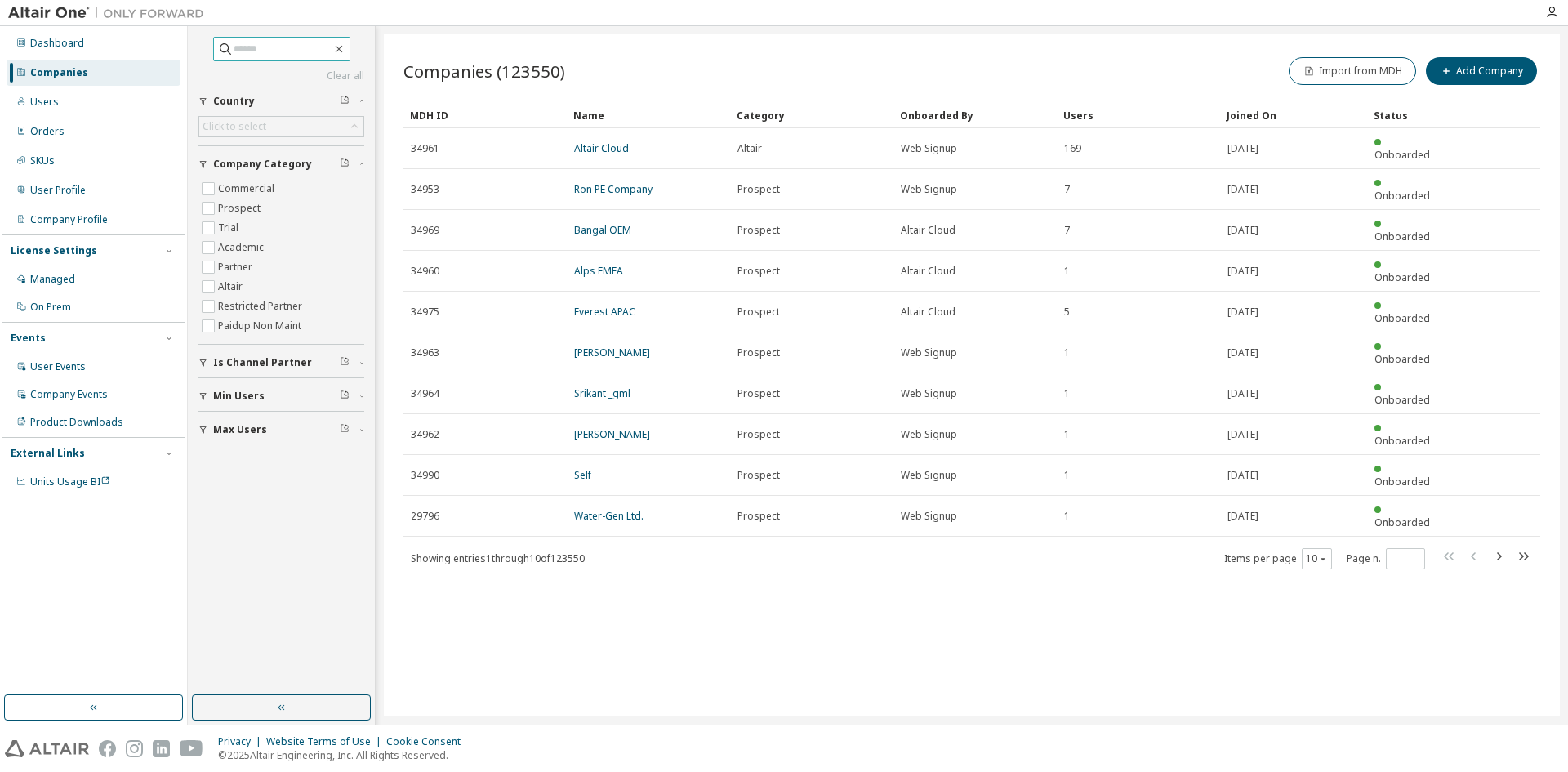
click at [292, 49] on input "text" at bounding box center [282, 49] width 98 height 17
type input "********"
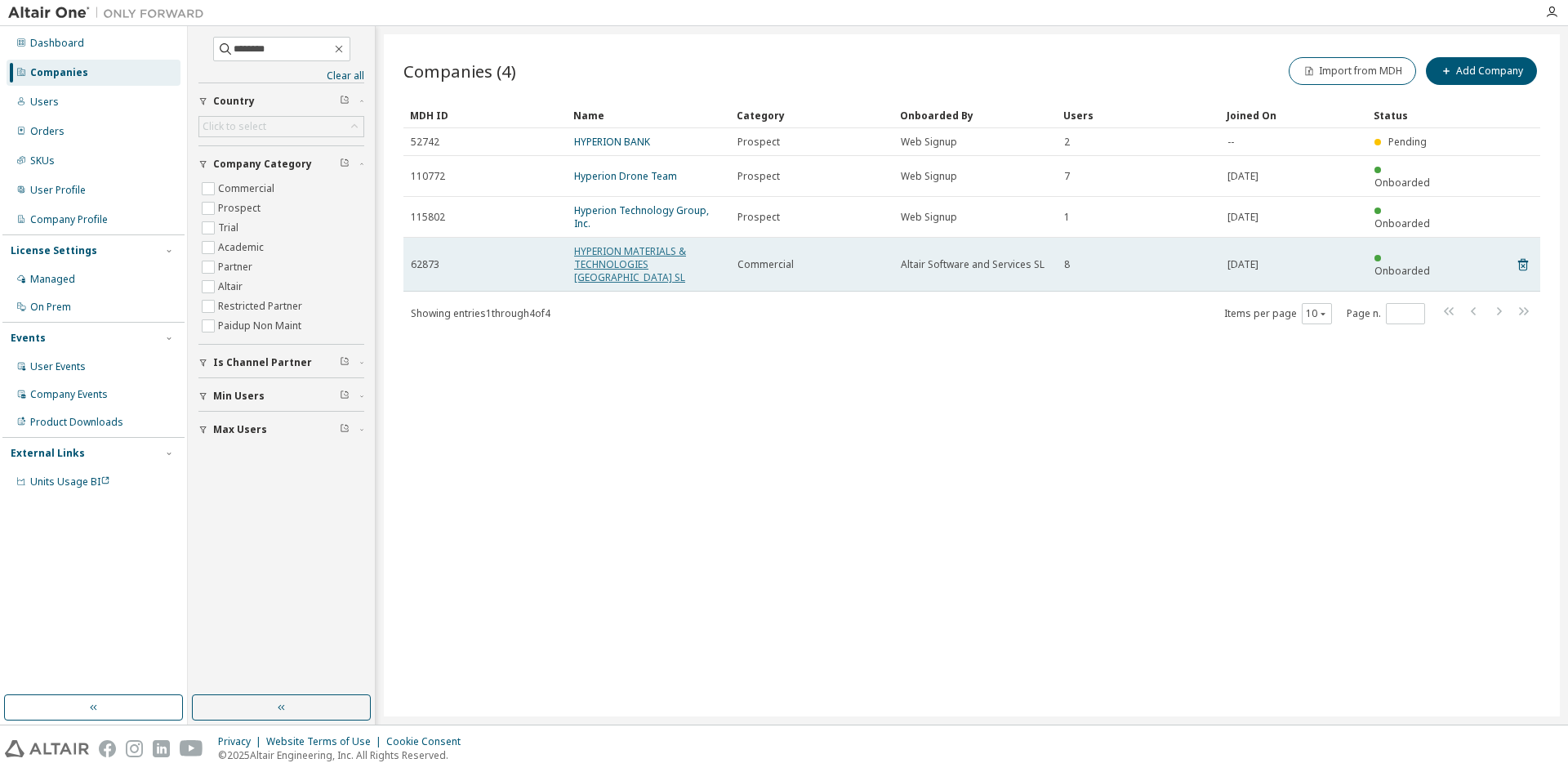
click at [639, 245] on link "HYPERION MATERIALS & TECHNOLOGIES SPAIN SL" at bounding box center [630, 265] width 112 height 40
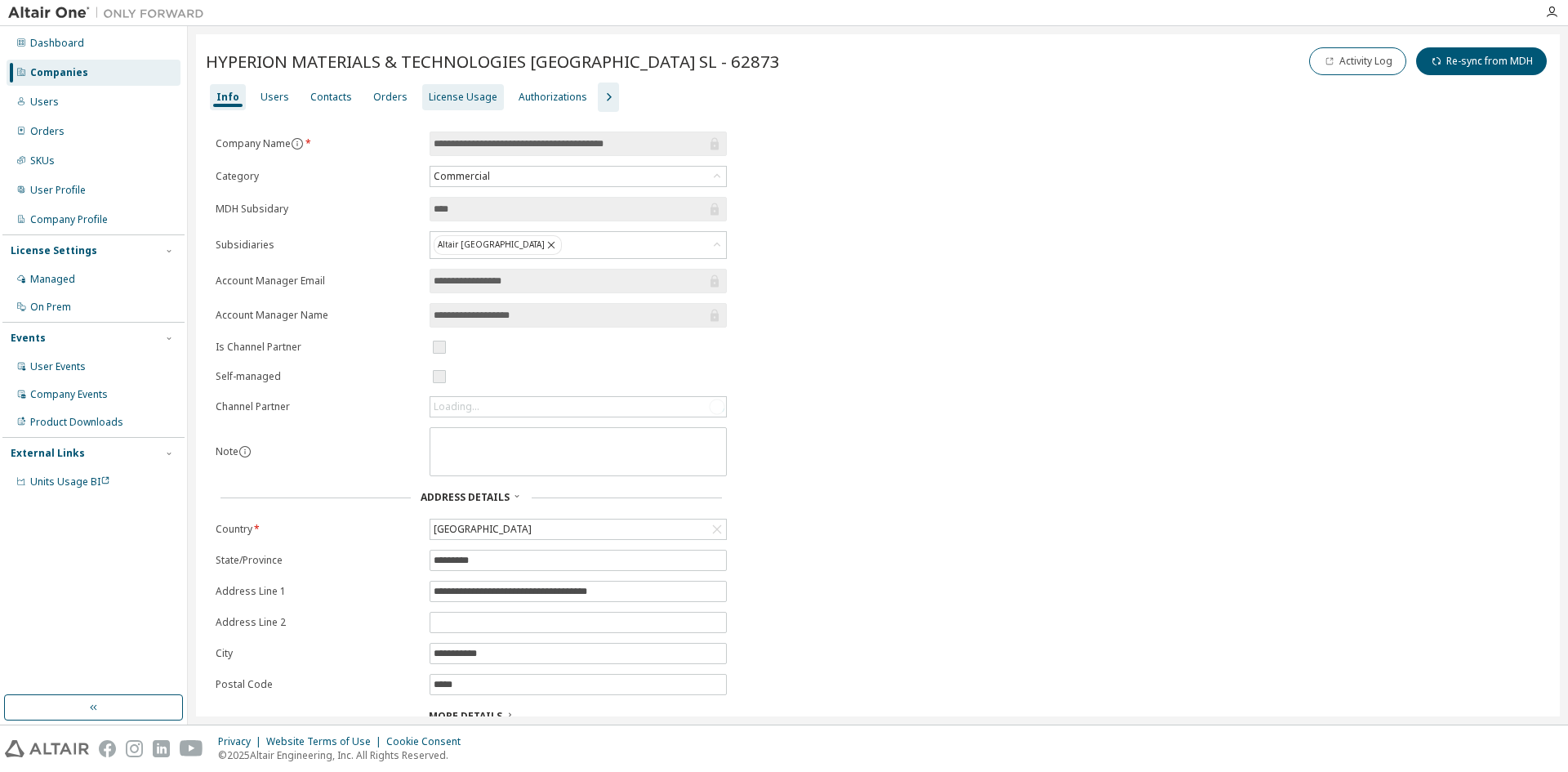
click at [446, 97] on div "License Usage" at bounding box center [463, 98] width 68 height 13
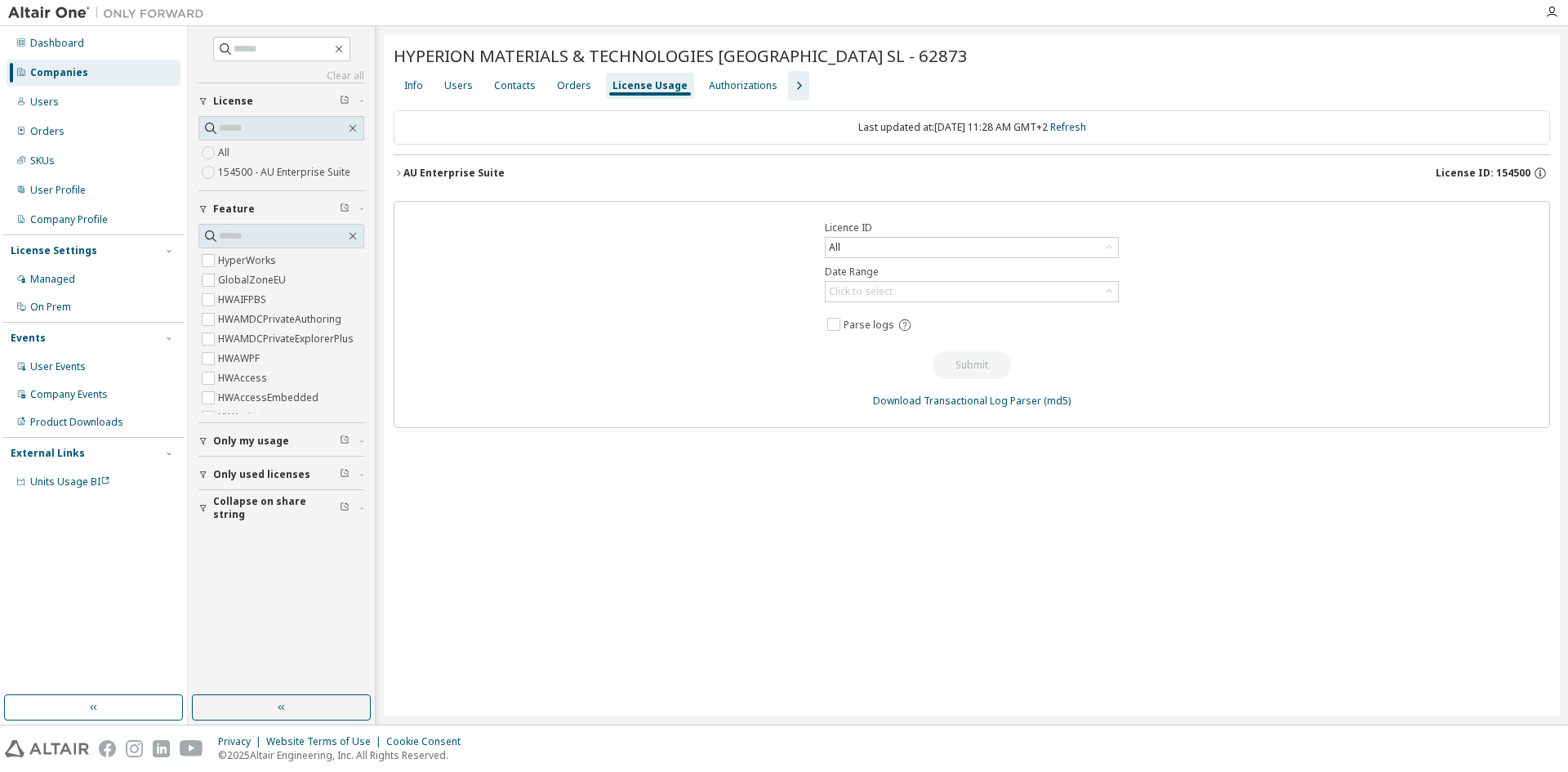
click at [450, 175] on div "AU Enterprise Suite" at bounding box center [454, 174] width 101 height 13
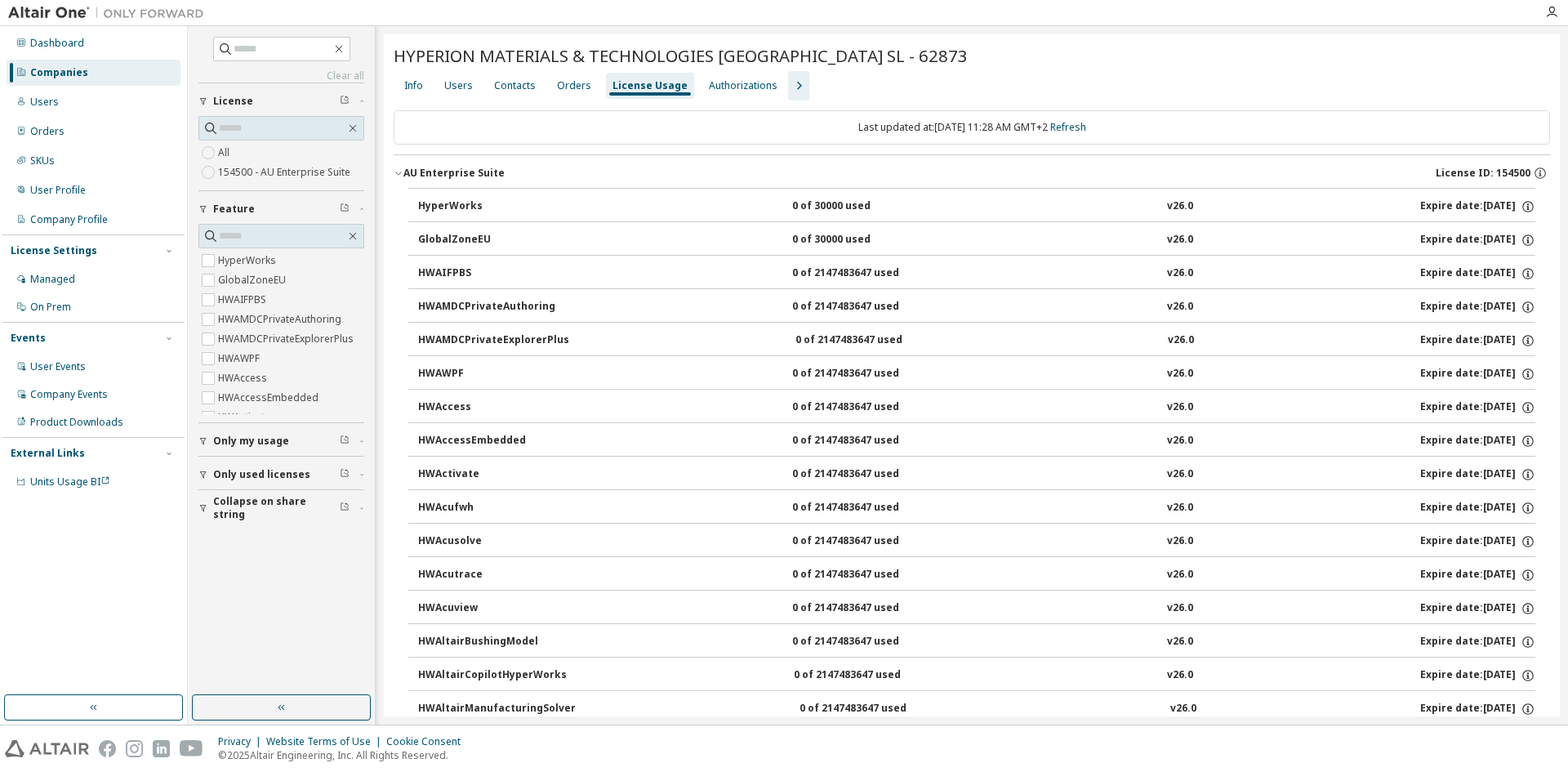
click at [455, 167] on div "AU Enterprise Suite" at bounding box center [454, 174] width 101 height 13
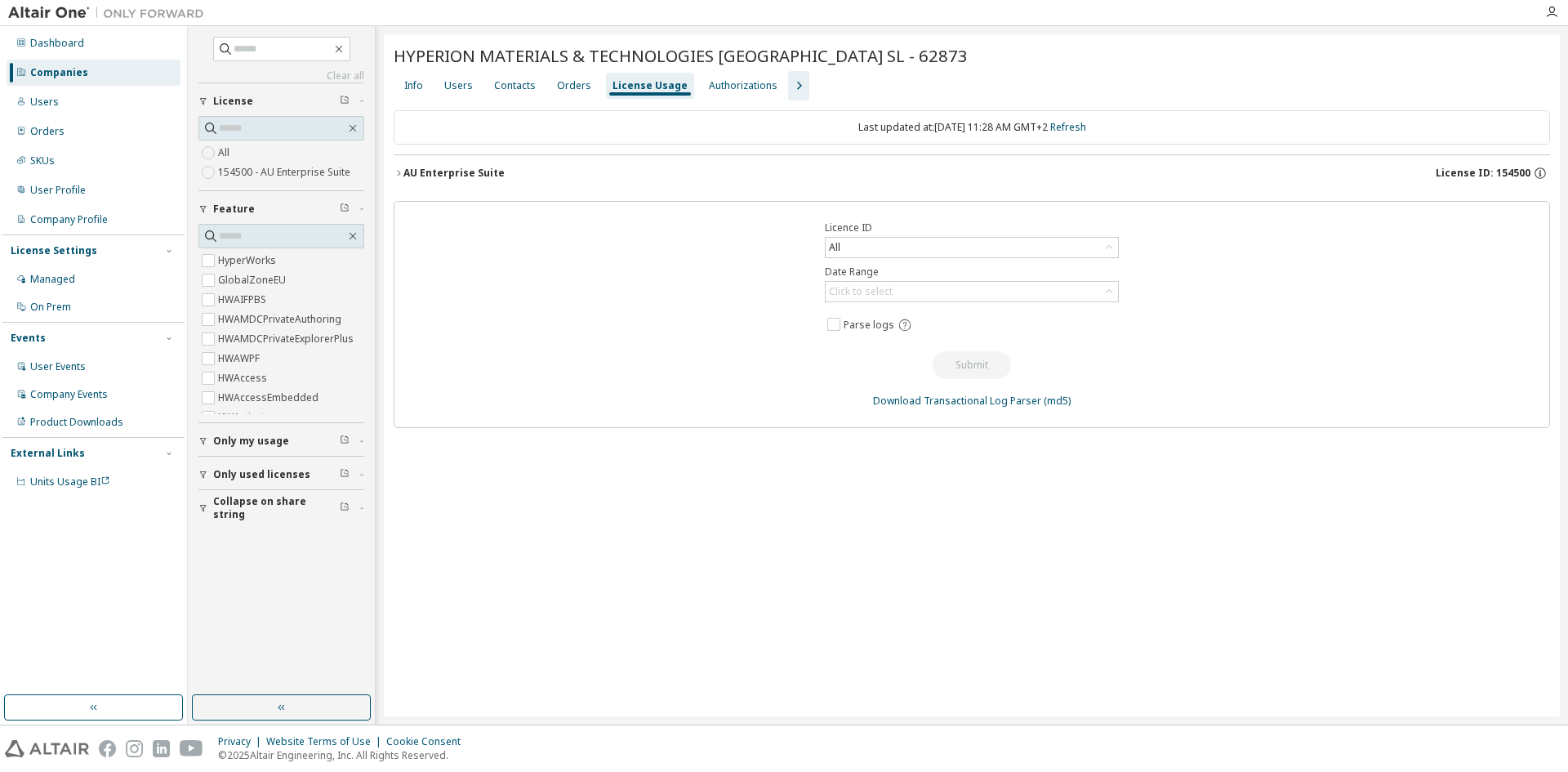
click at [124, 86] on div "Dashboard Companies Users Orders SKUs User Profile Company Profile License Sett…" at bounding box center [93, 262] width 182 height 468
click at [116, 76] on div "Companies" at bounding box center [93, 72] width 174 height 26
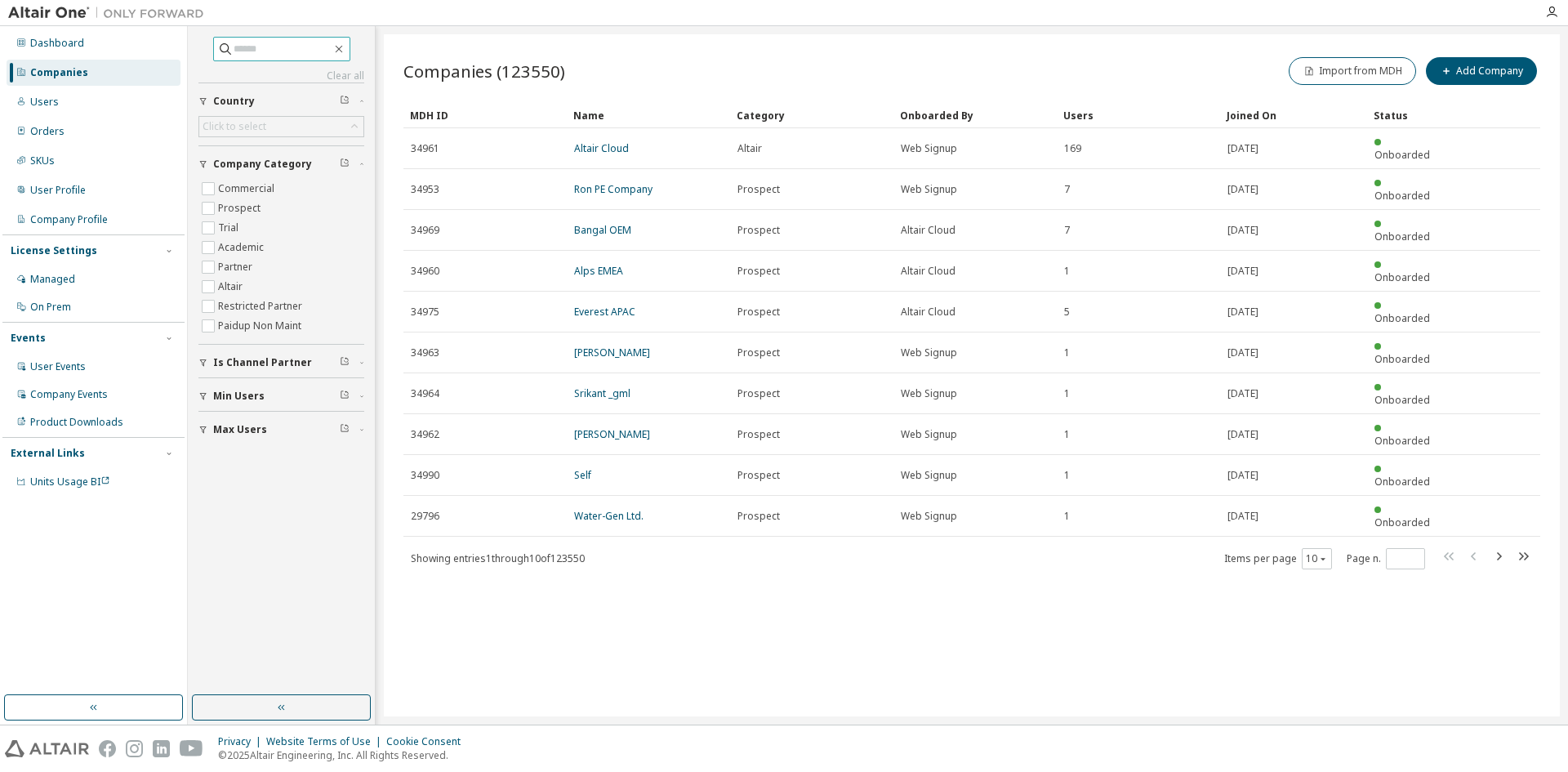
click at [290, 45] on input "text" at bounding box center [282, 49] width 98 height 17
type input "********"
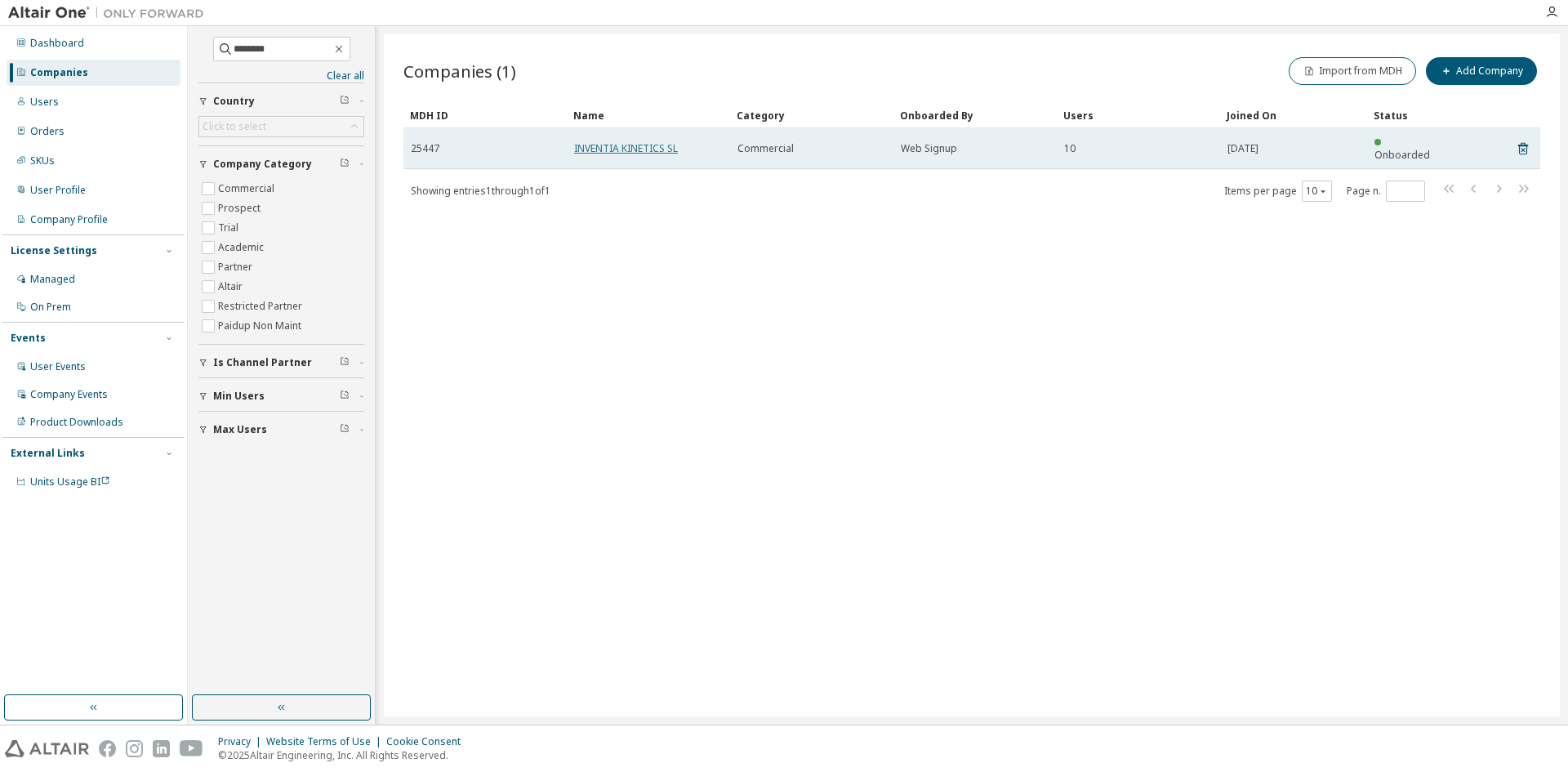
click at [597, 141] on link "INVENTIA KINETICS SL" at bounding box center [626, 148] width 103 height 14
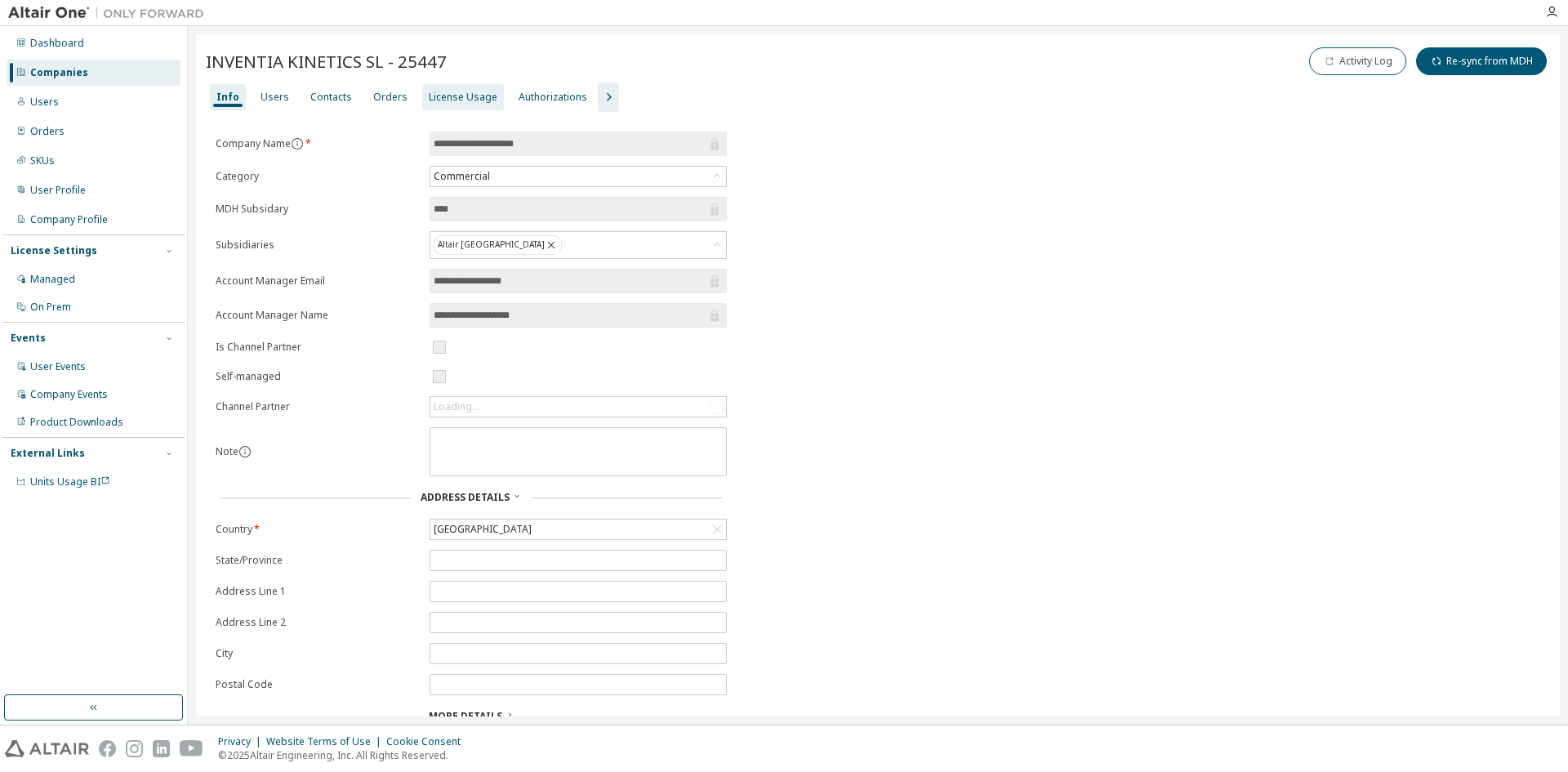
click at [422, 106] on div "License Usage" at bounding box center [463, 97] width 82 height 26
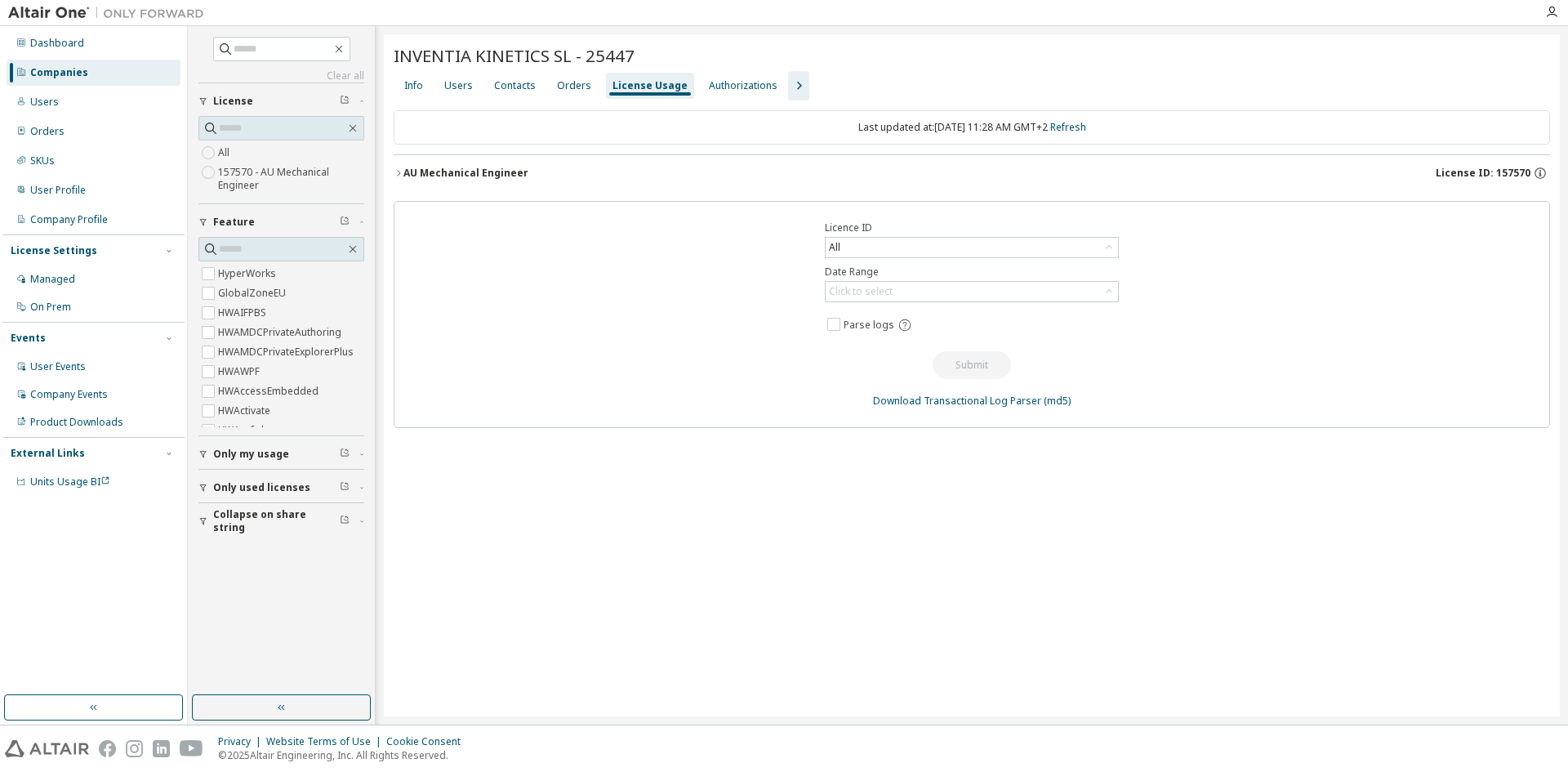
click at [442, 168] on div "AU Mechanical Engineer" at bounding box center [466, 174] width 125 height 13
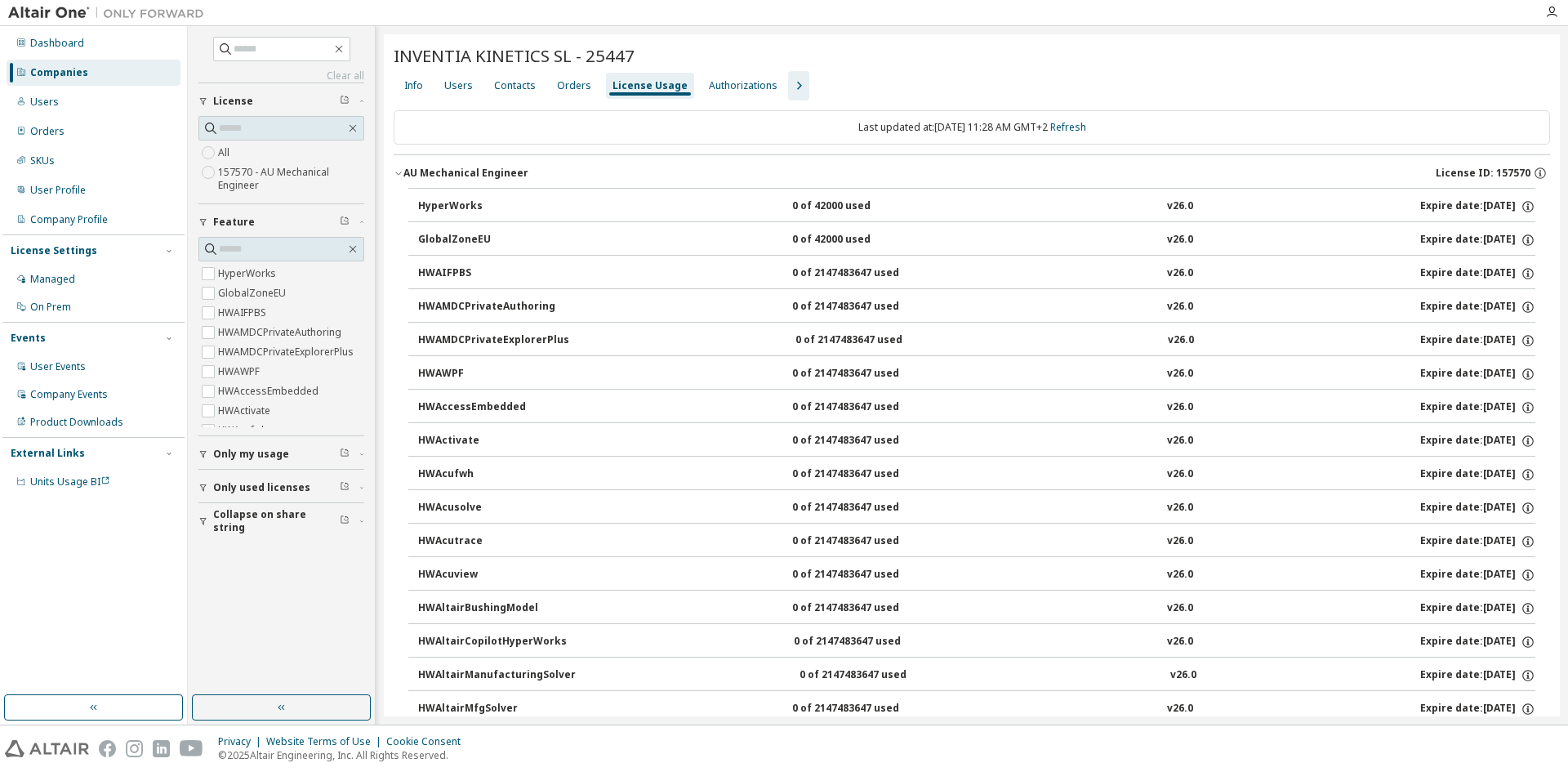
click at [443, 168] on div "AU Mechanical Engineer" at bounding box center [466, 174] width 125 height 13
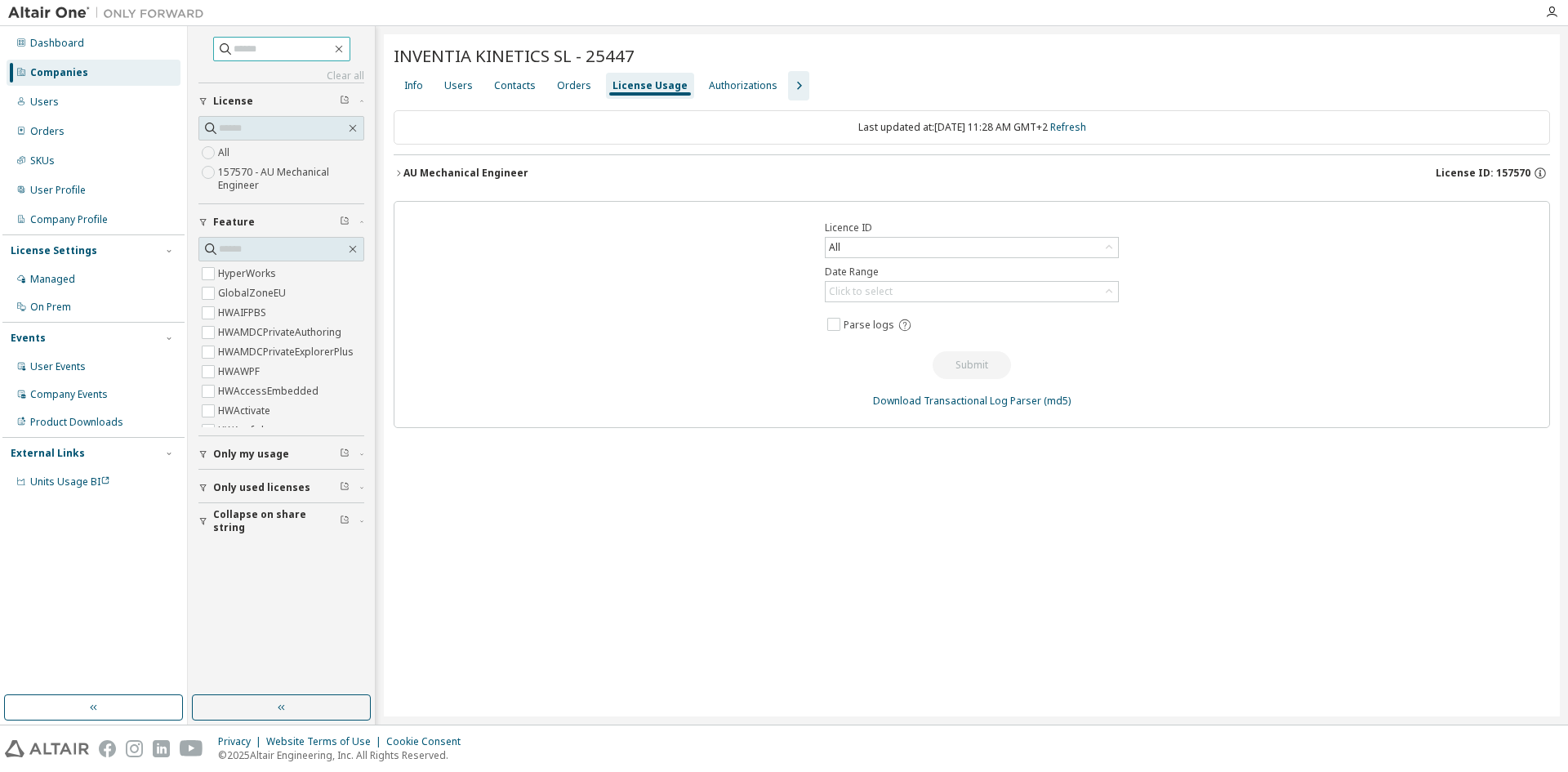
click at [321, 54] on input "text" at bounding box center [282, 49] width 98 height 17
click at [408, 83] on div "Info" at bounding box center [413, 86] width 19 height 13
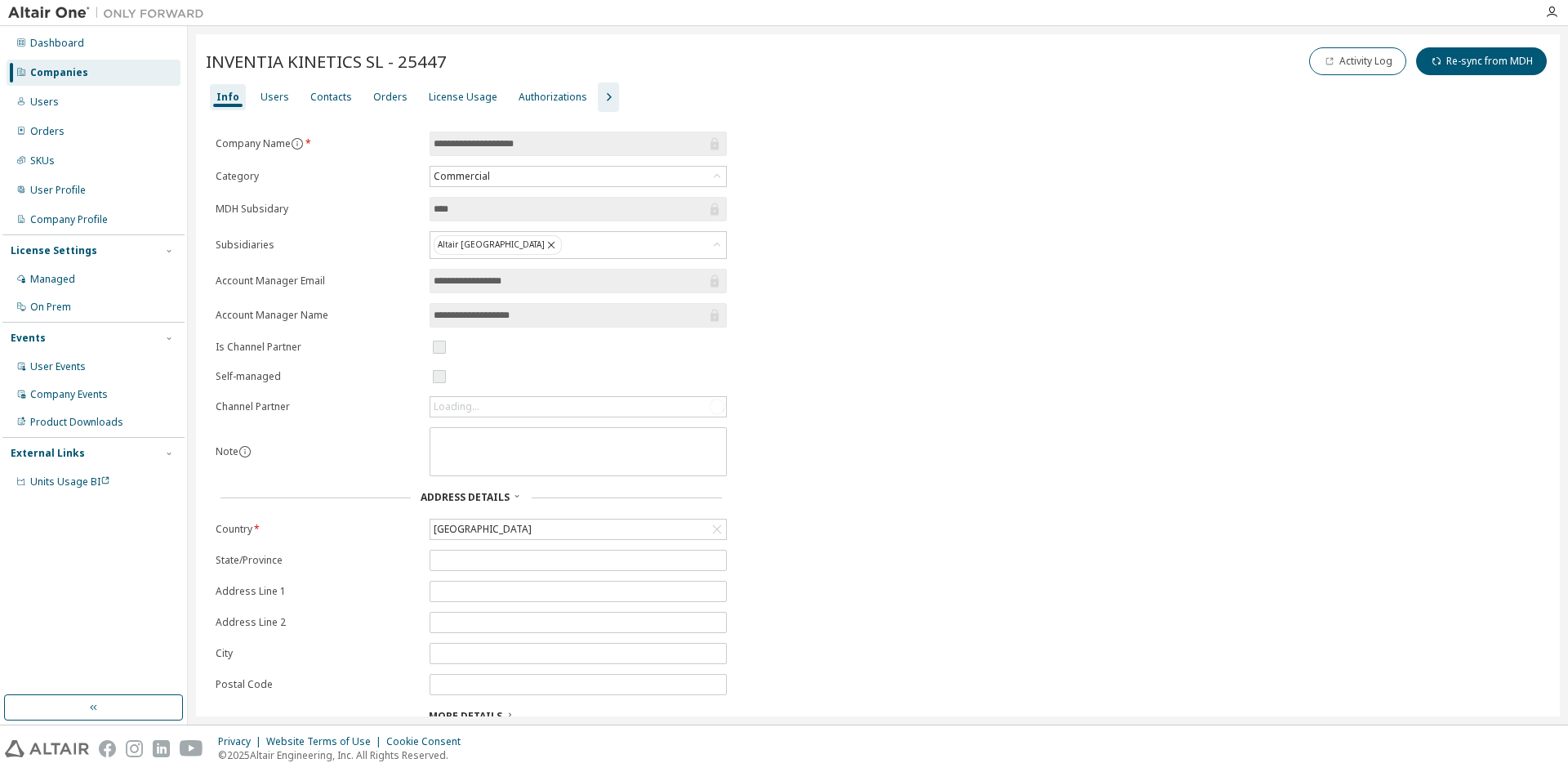
click at [285, 58] on span "INVENTIA KINETICS SL - 25447" at bounding box center [326, 61] width 241 height 23
click at [73, 59] on div "Companies" at bounding box center [93, 72] width 174 height 26
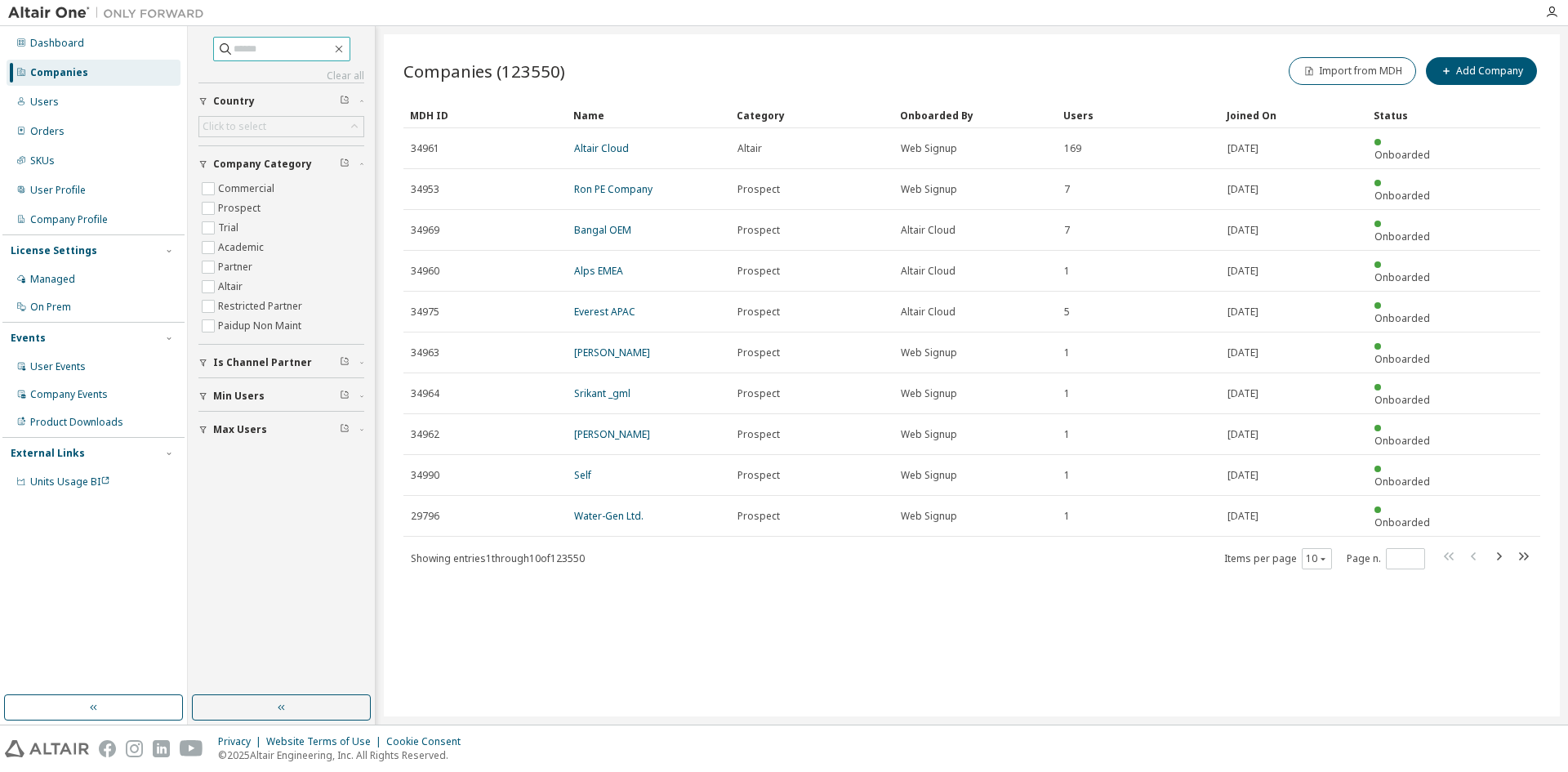
click at [289, 53] on input "text" at bounding box center [282, 49] width 98 height 17
